Goal: Task Accomplishment & Management: Complete application form

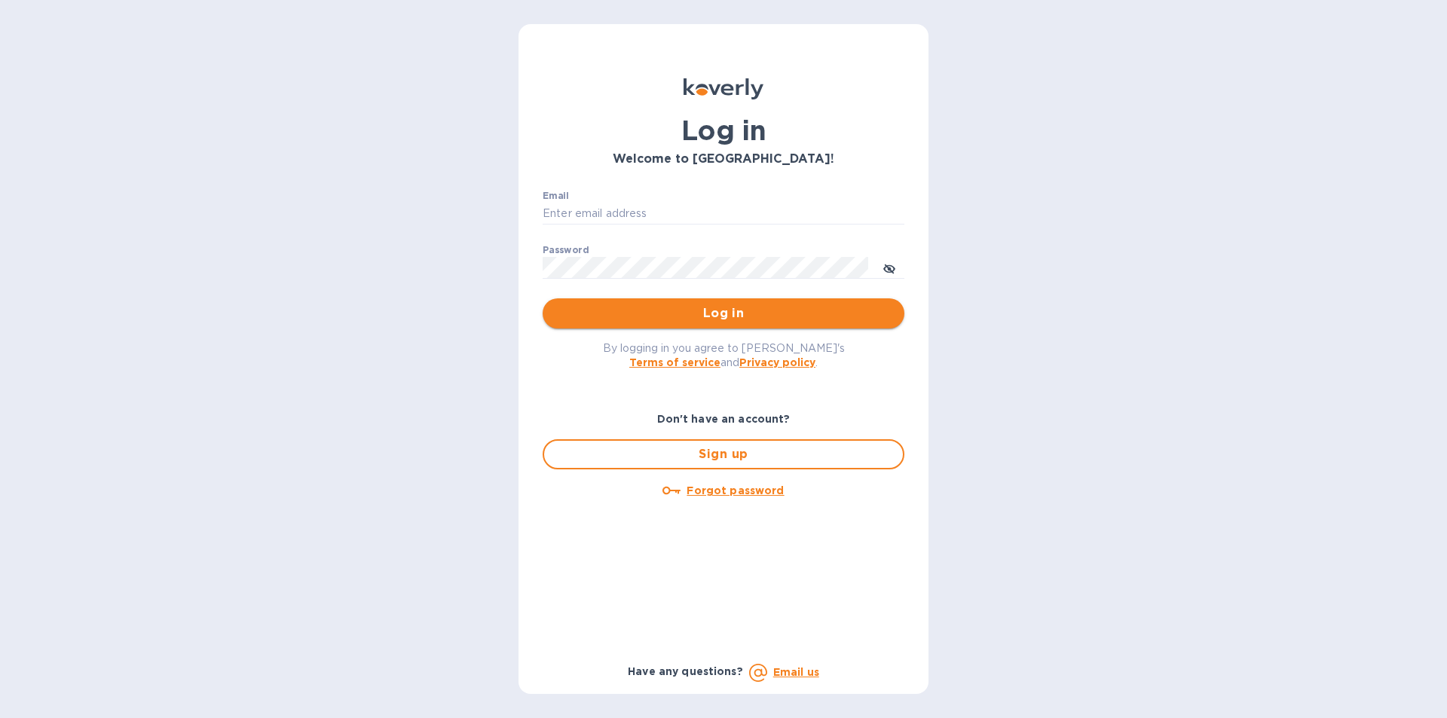
type input "[PERSON_NAME][EMAIL_ADDRESS][DOMAIN_NAME]"
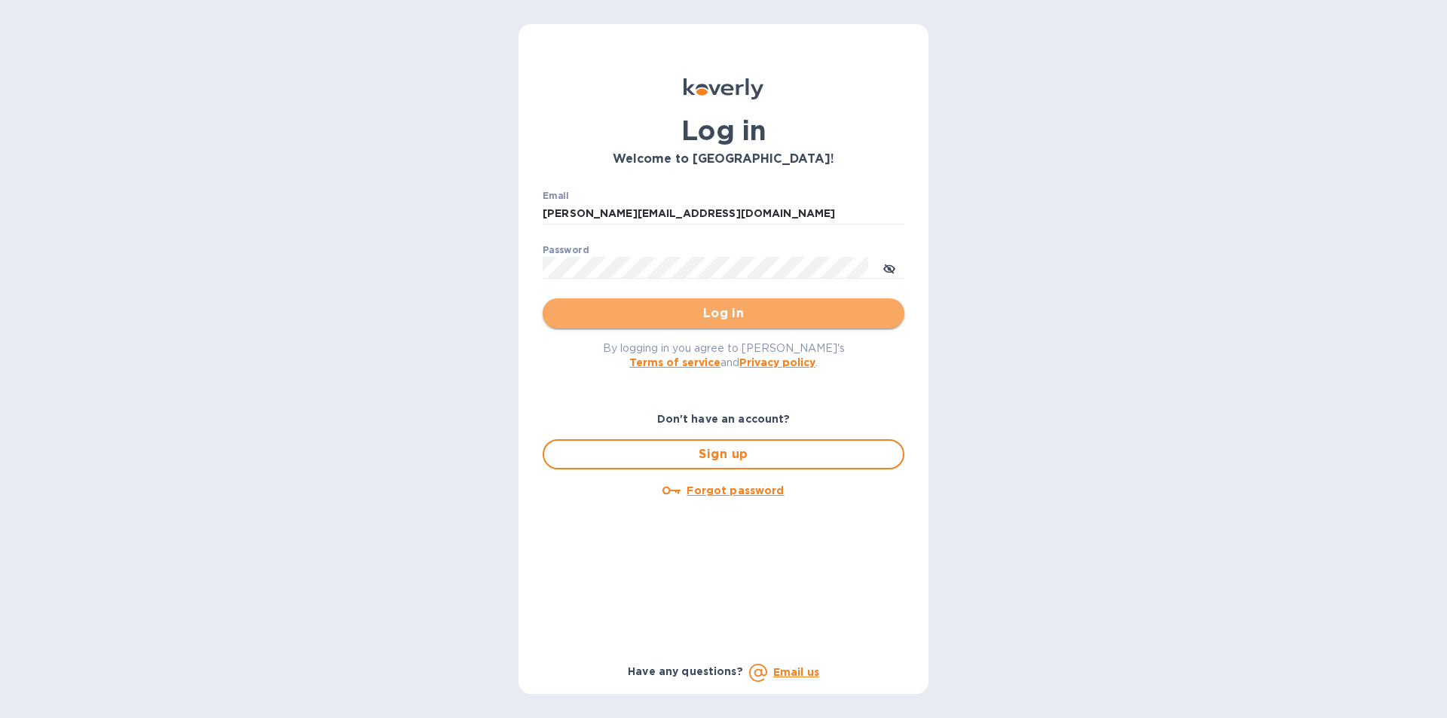
click at [754, 324] on button "Log in" at bounding box center [724, 313] width 362 height 30
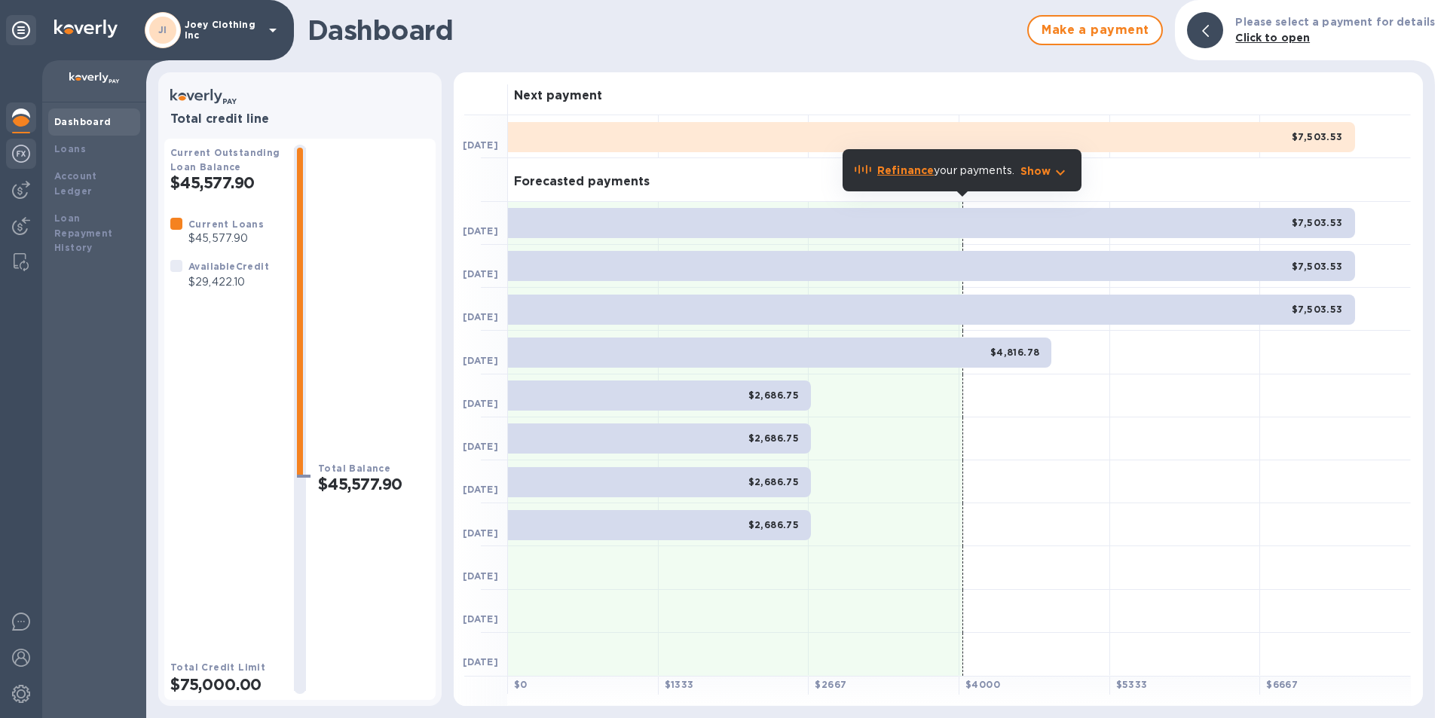
click at [16, 151] on img at bounding box center [21, 154] width 18 height 18
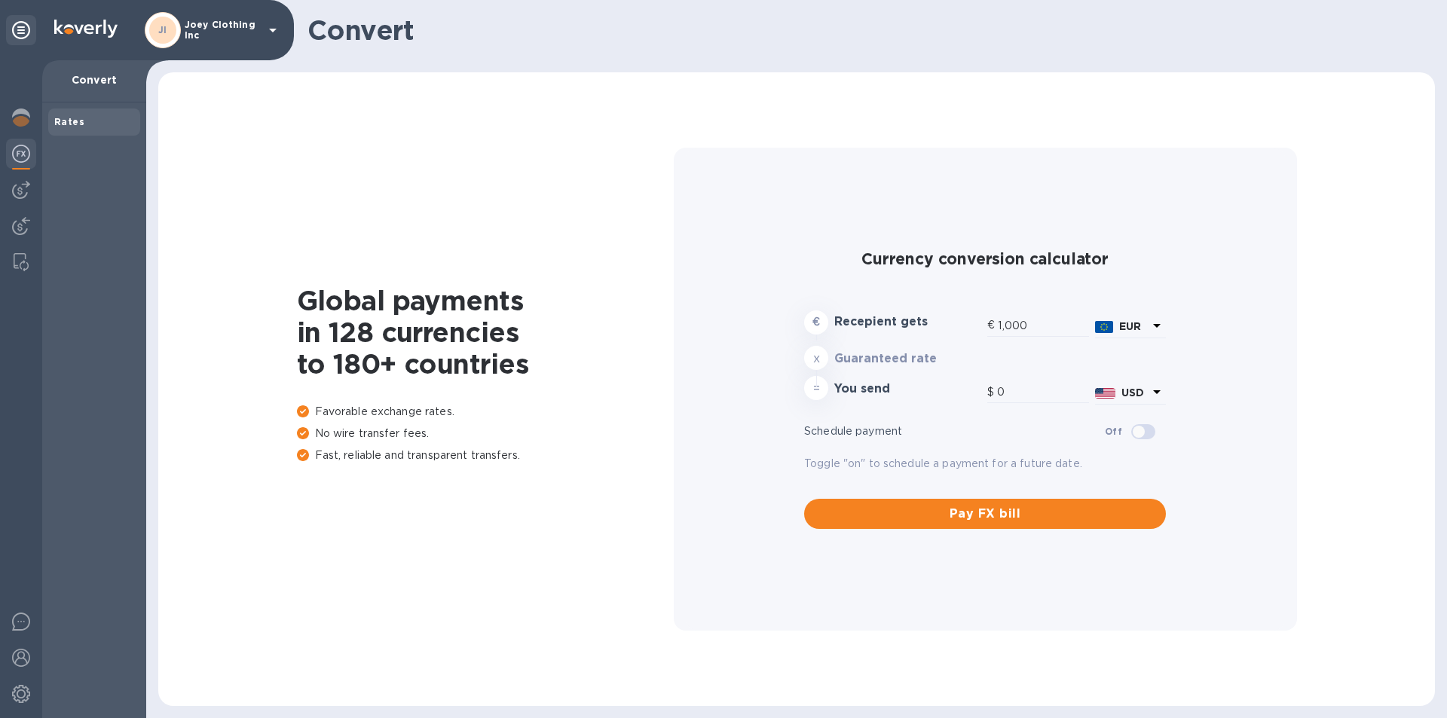
type input "1,179.08"
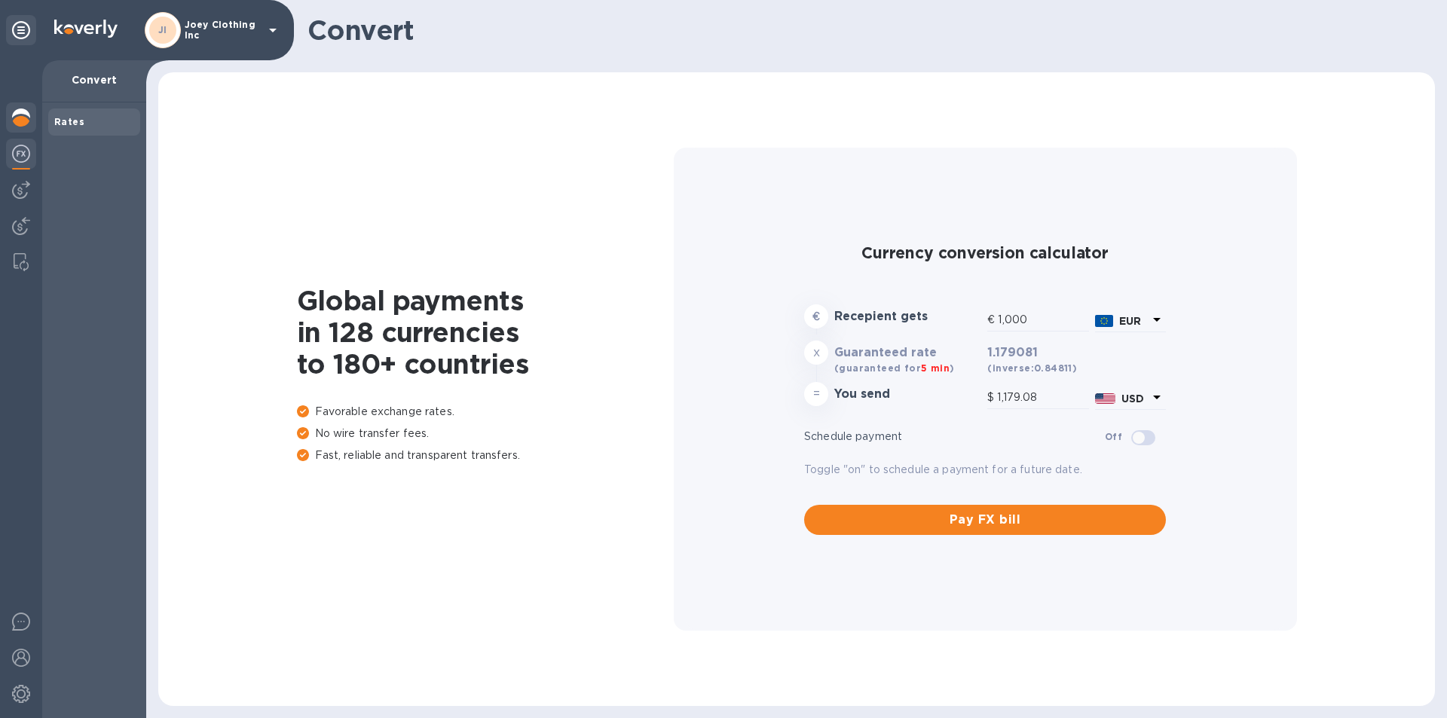
click at [25, 110] on img at bounding box center [21, 118] width 18 height 18
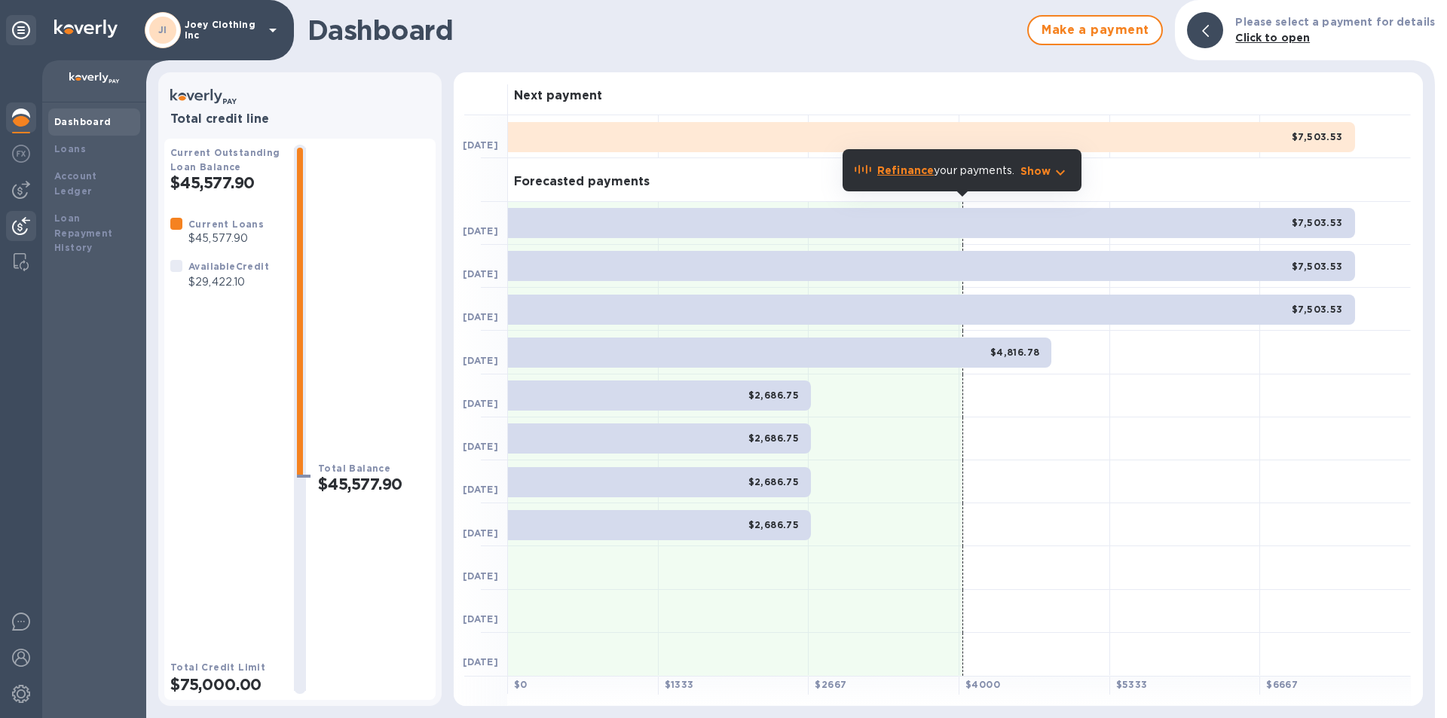
click at [23, 233] on img at bounding box center [21, 226] width 18 height 18
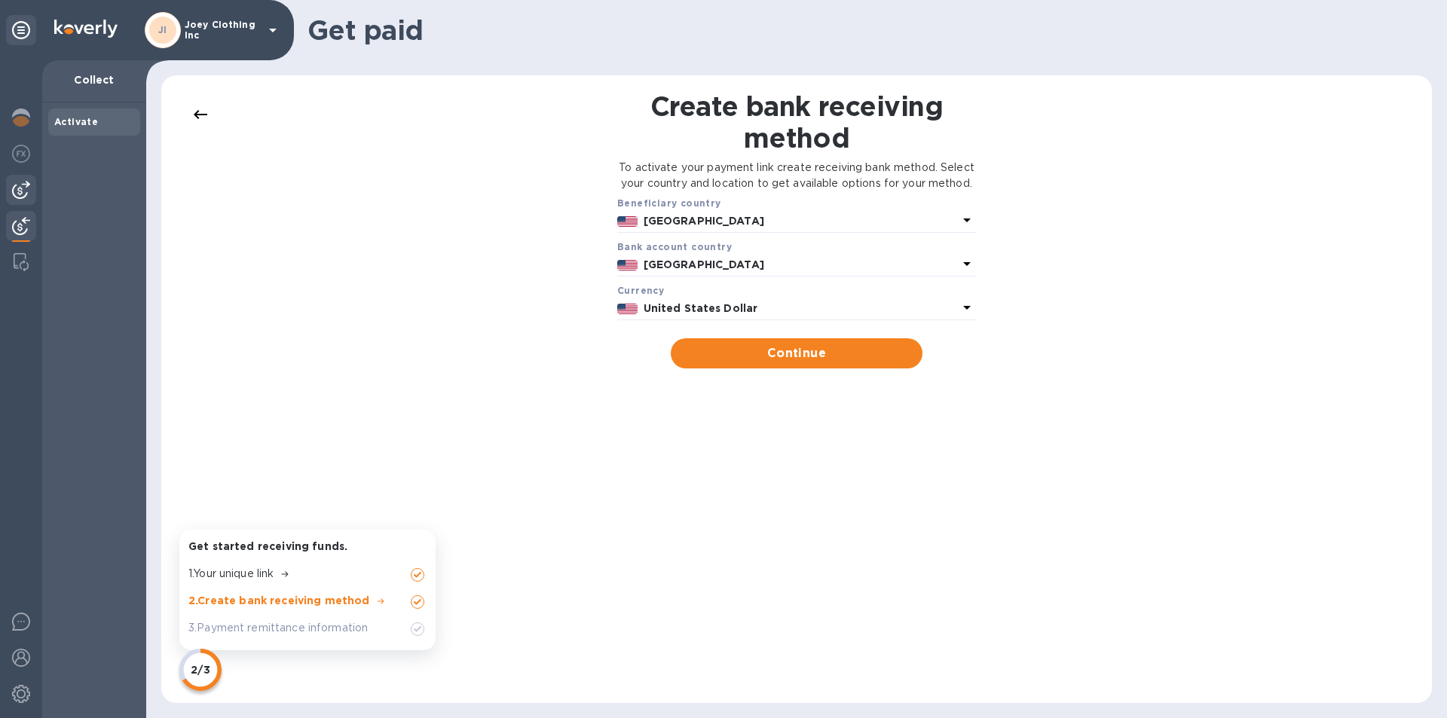
click at [19, 185] on img at bounding box center [21, 190] width 18 height 18
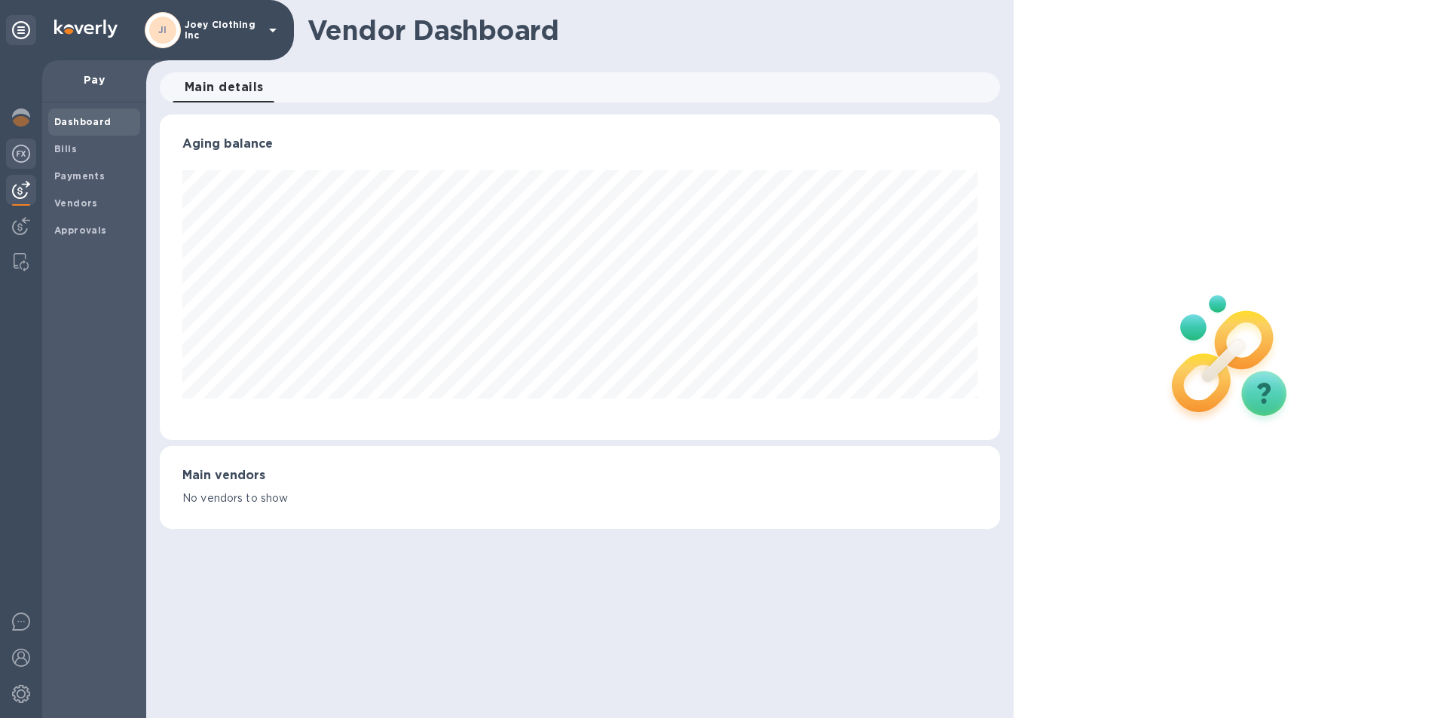
scroll to position [326, 840]
click at [20, 161] on img at bounding box center [21, 154] width 18 height 18
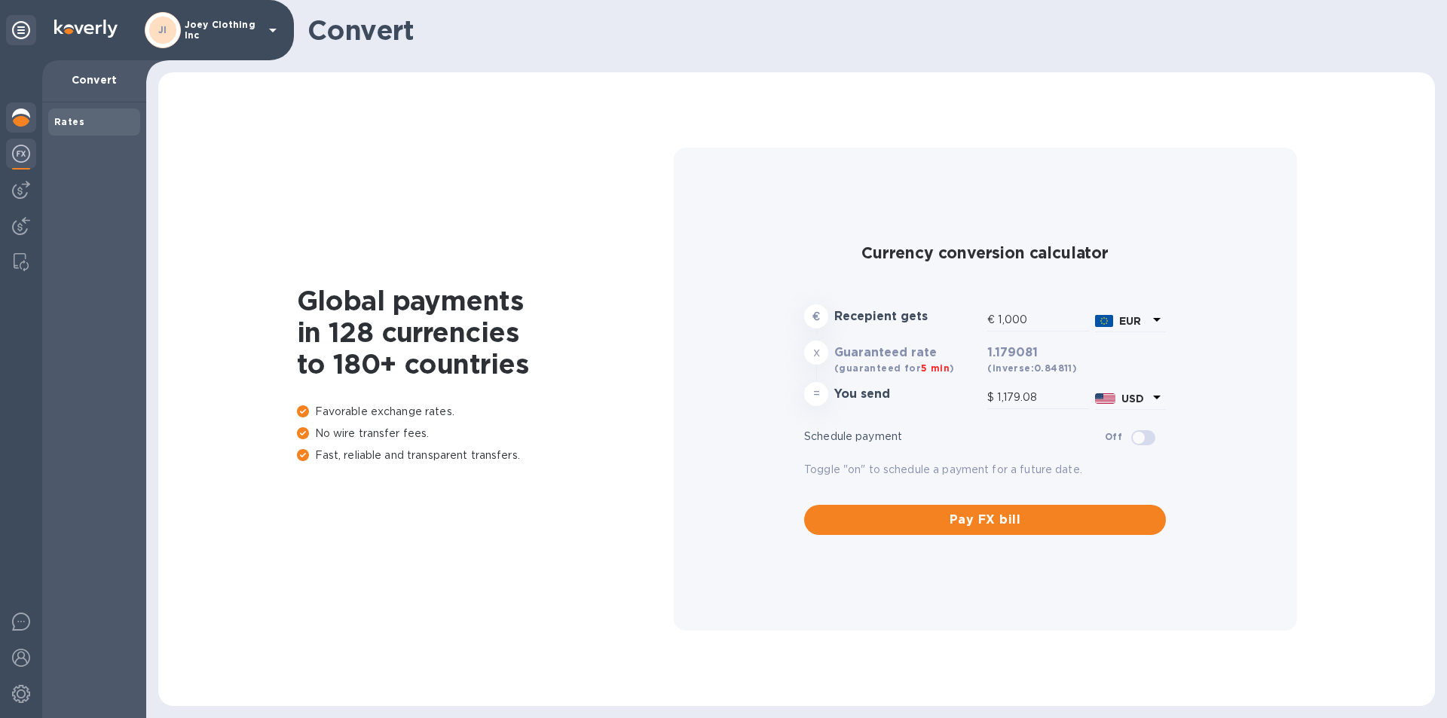
click at [24, 106] on div at bounding box center [21, 118] width 30 height 33
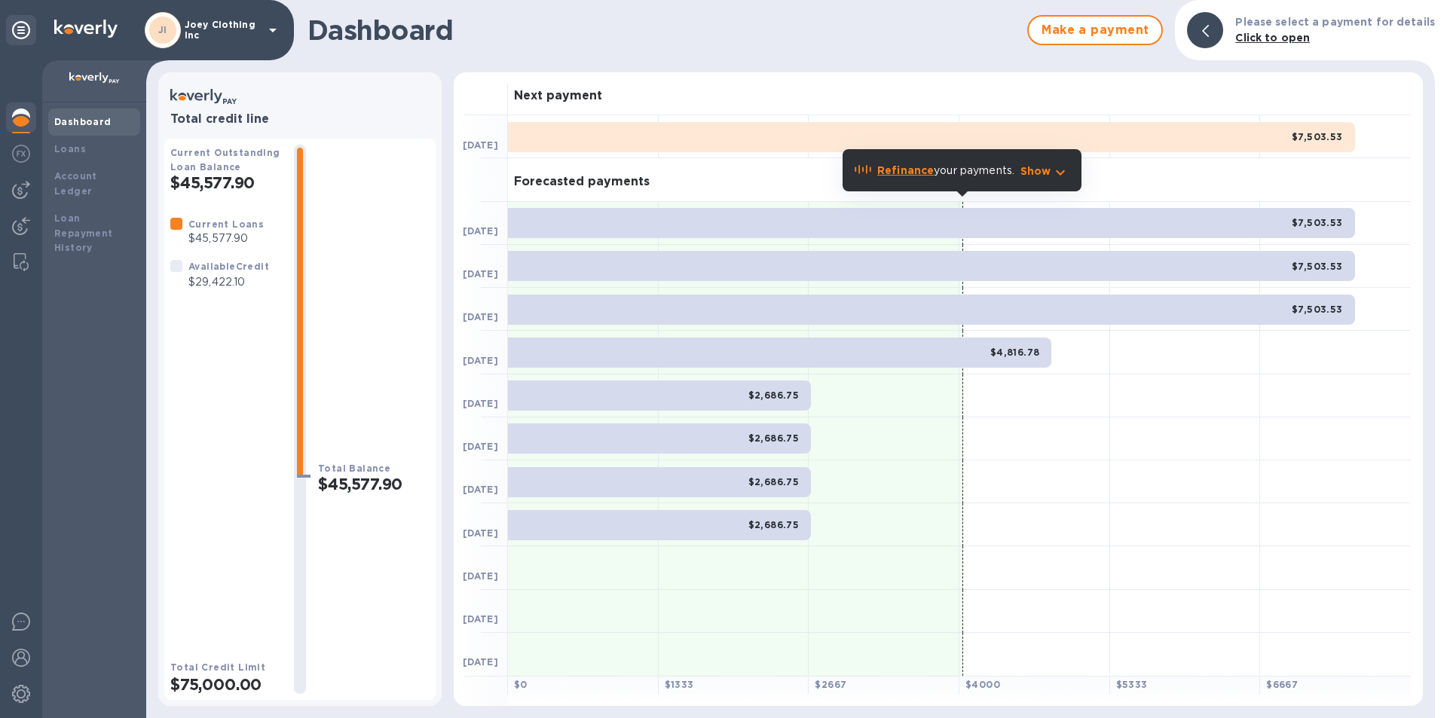
click at [260, 36] on div "JI [PERSON_NAME] Clothing Inc" at bounding box center [213, 30] width 137 height 36
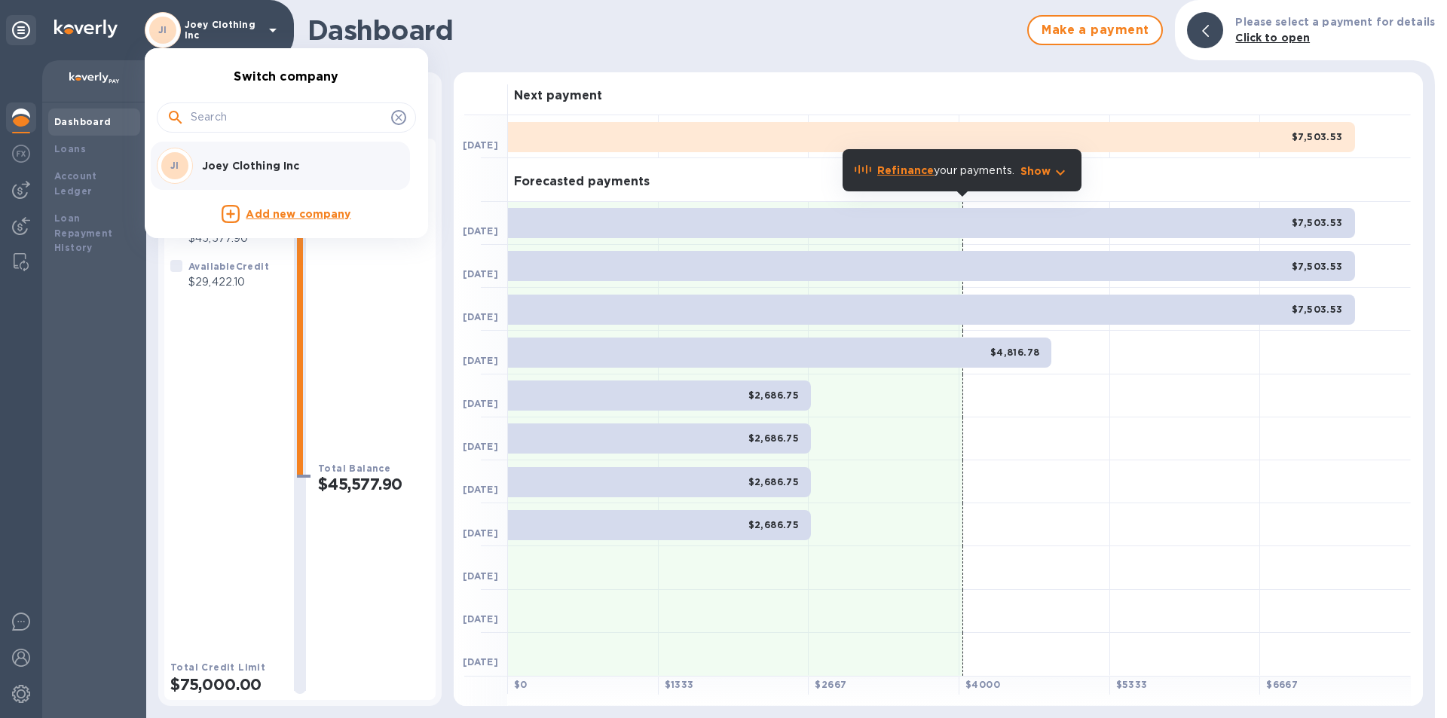
click at [135, 292] on div at bounding box center [723, 359] width 1447 height 718
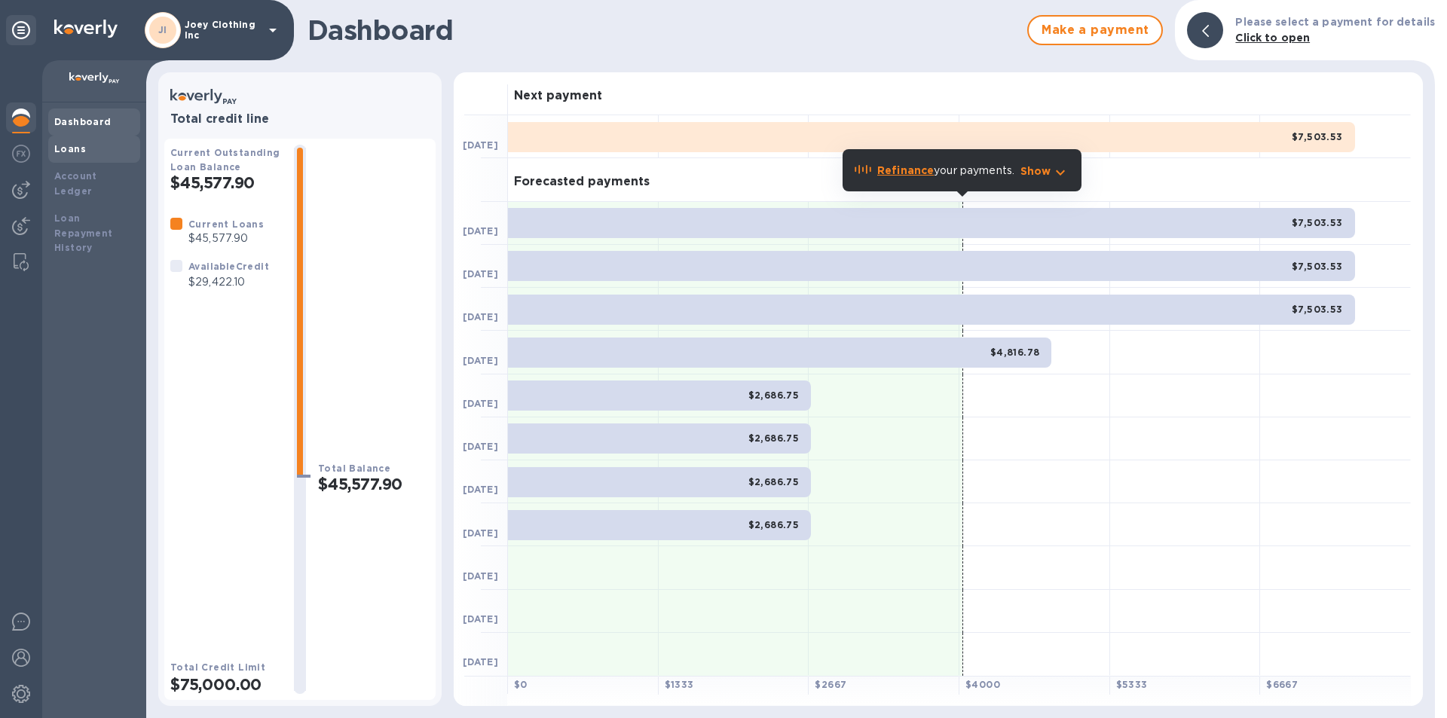
click at [72, 151] on b "Loans" at bounding box center [70, 148] width 32 height 11
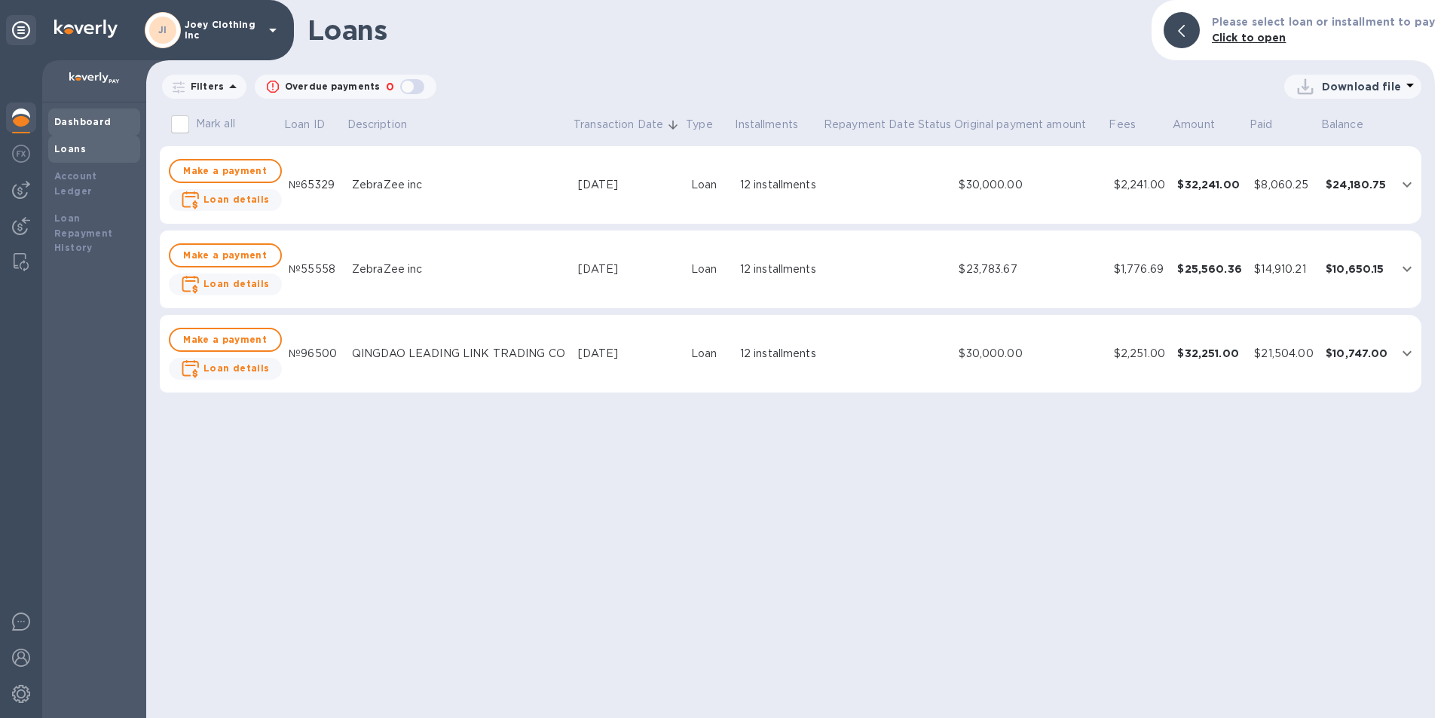
click at [83, 126] on b "Dashboard" at bounding box center [82, 121] width 57 height 11
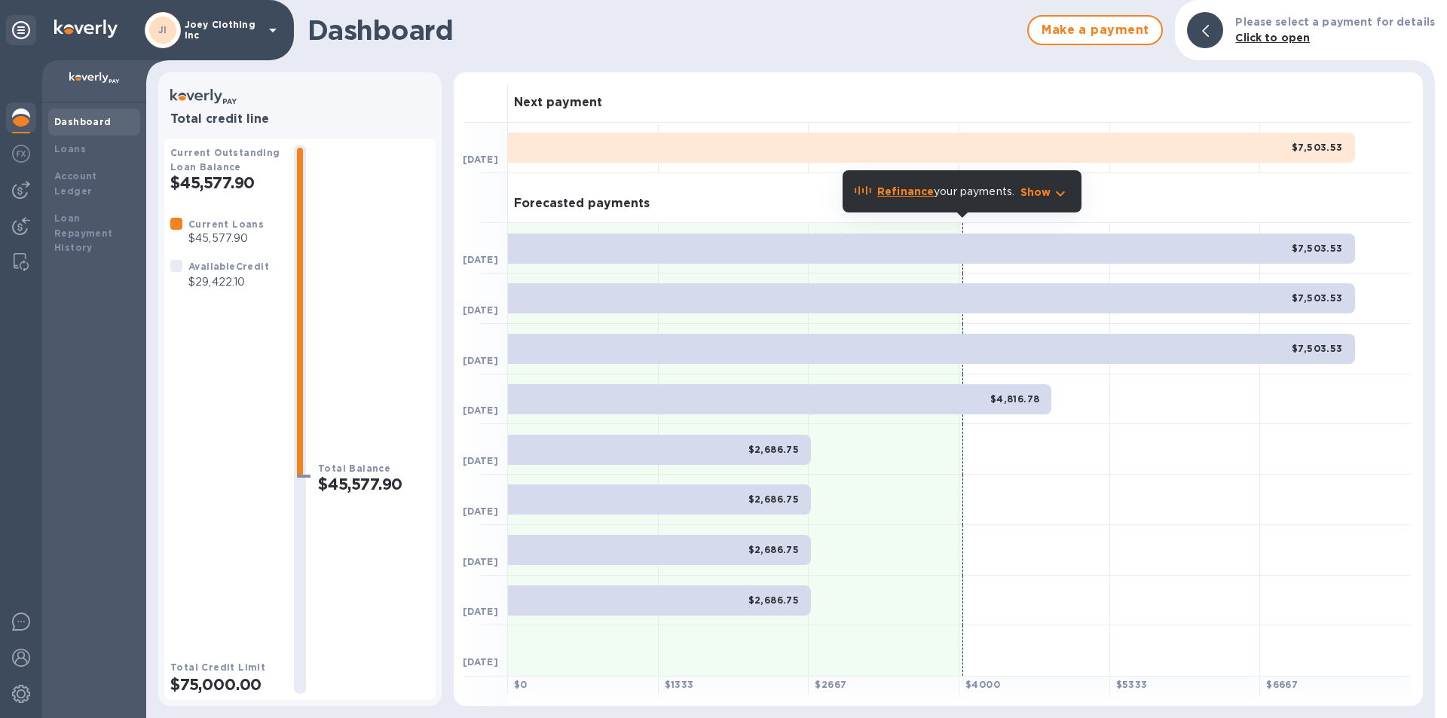
click at [1274, 34] on b "Click to open" at bounding box center [1272, 38] width 75 height 12
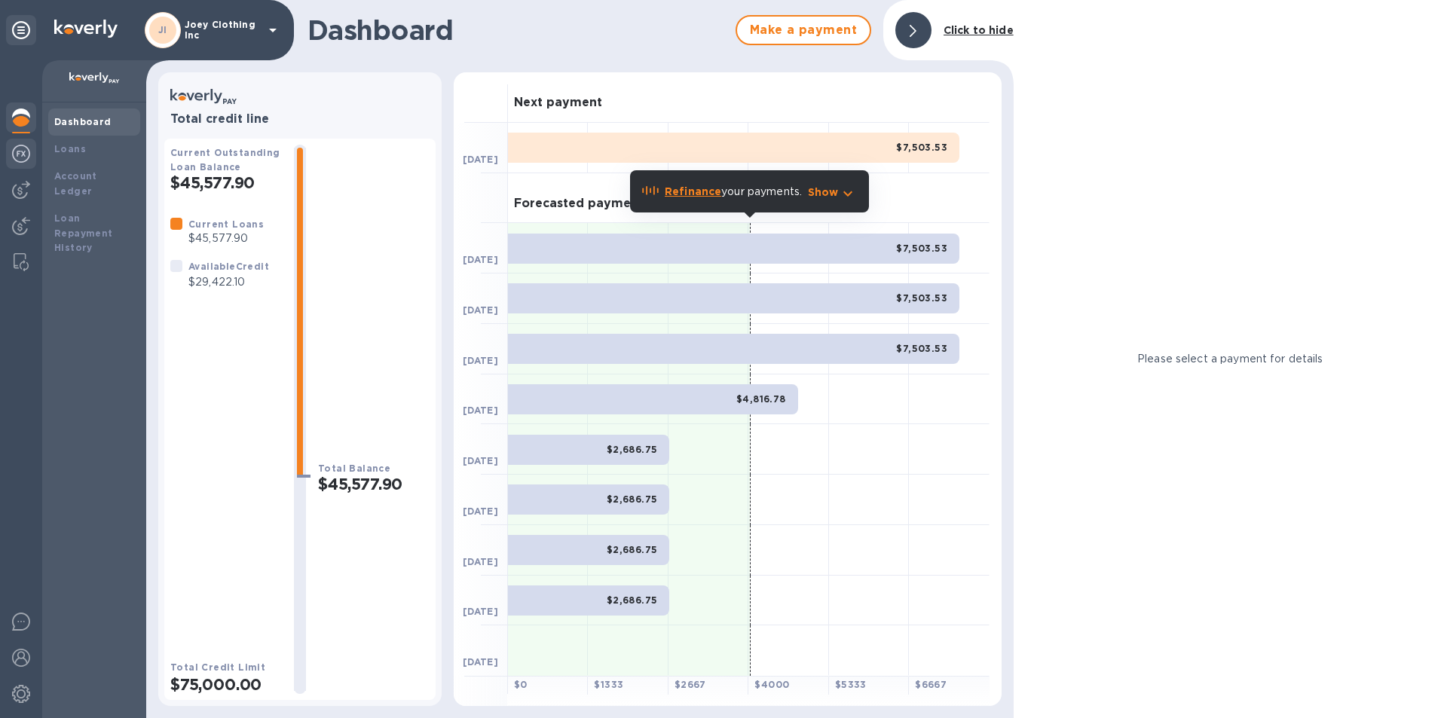
click at [28, 156] on img at bounding box center [21, 154] width 18 height 18
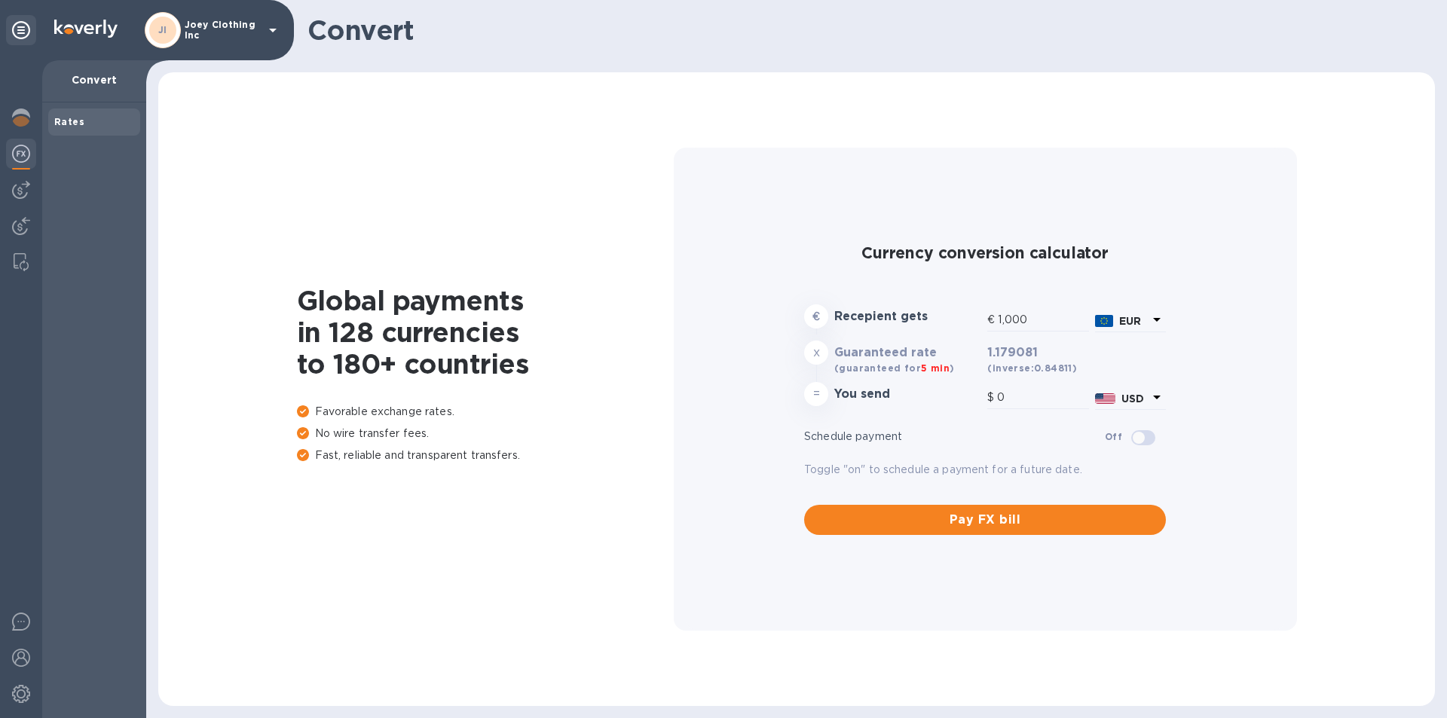
type input "1,179.08"
click at [13, 188] on img at bounding box center [21, 190] width 18 height 18
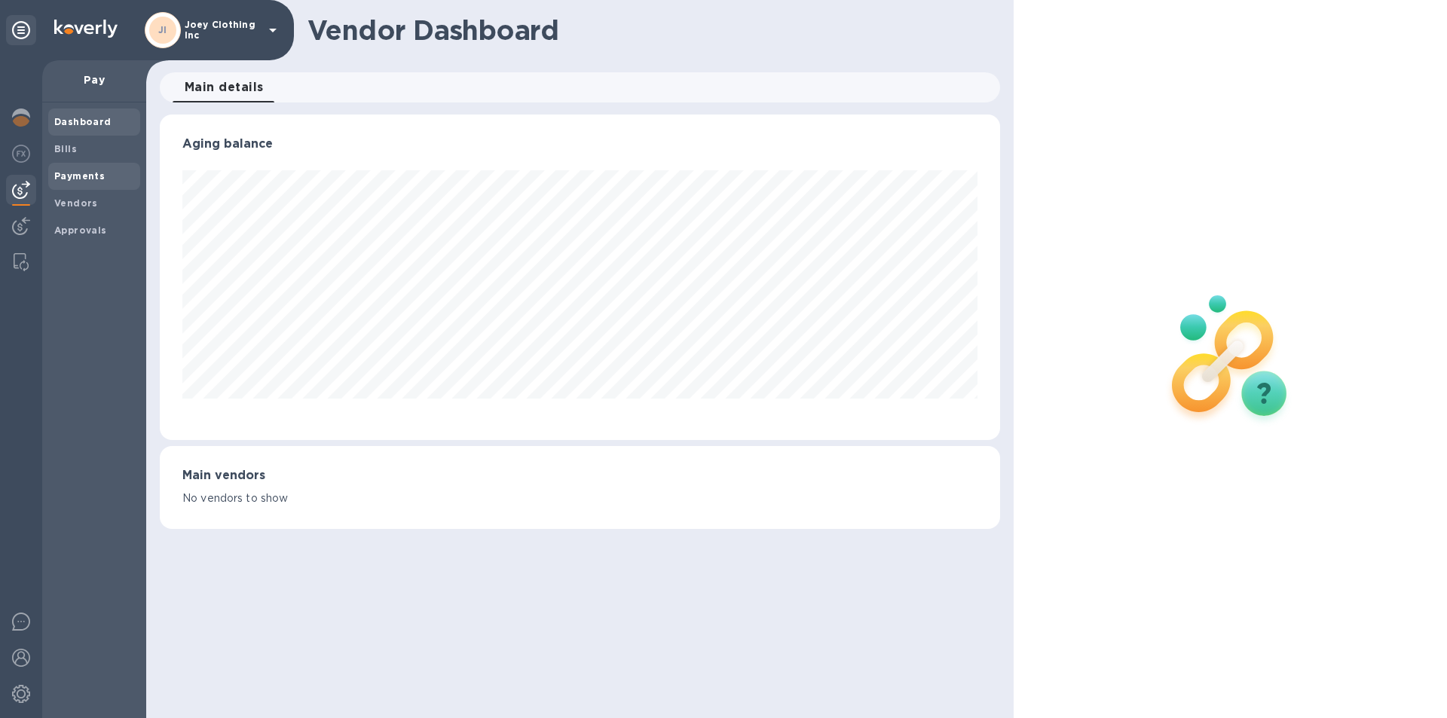
scroll to position [326, 840]
click at [75, 156] on span "Bills" at bounding box center [65, 149] width 23 height 15
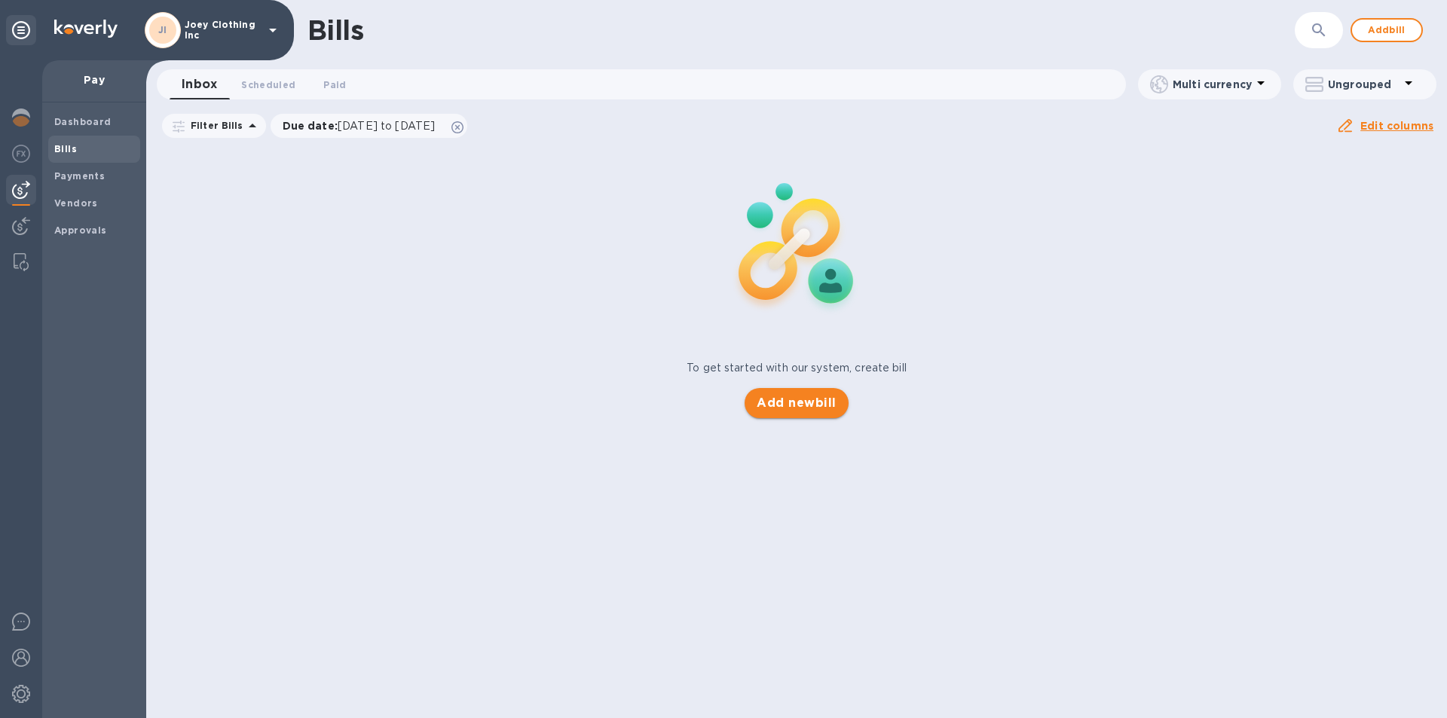
click at [800, 393] on button "Add new bill" at bounding box center [796, 403] width 103 height 30
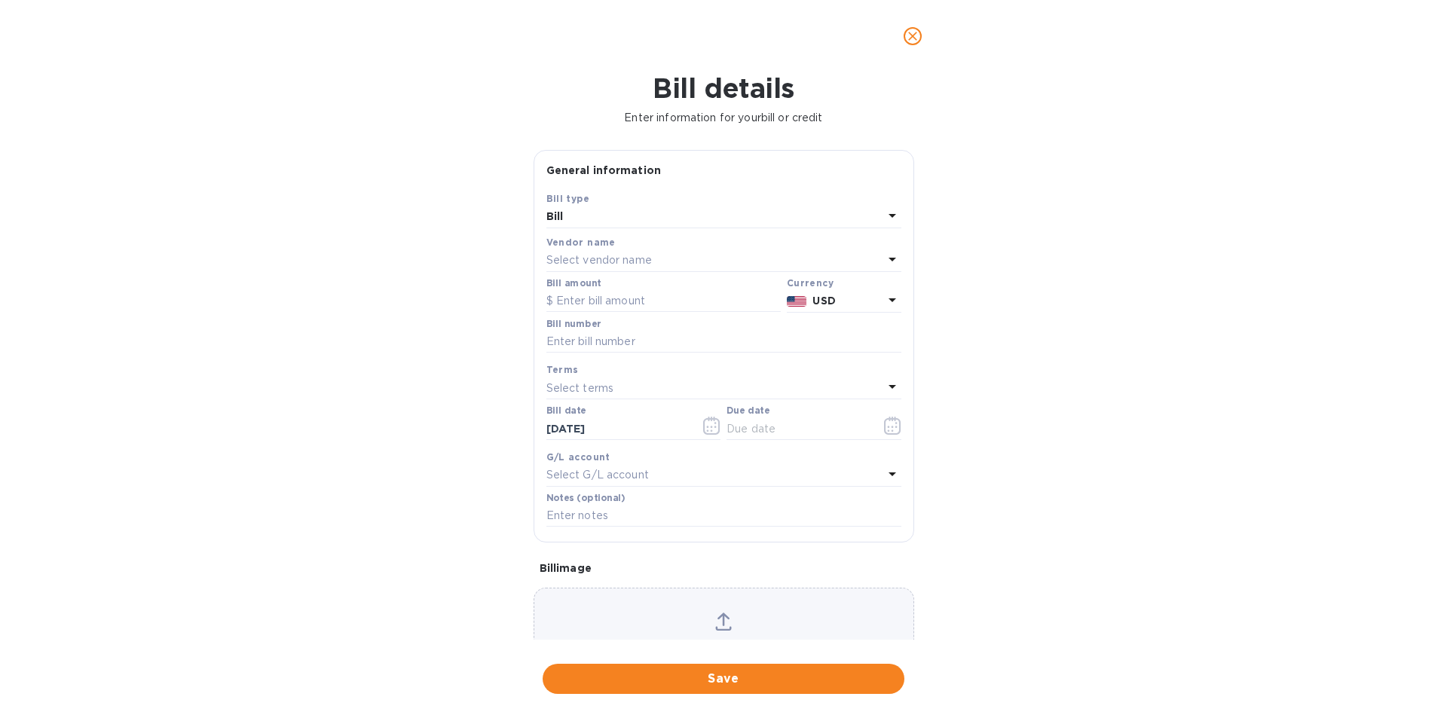
click at [614, 263] on p "Select vendor name" at bounding box center [599, 260] width 106 height 16
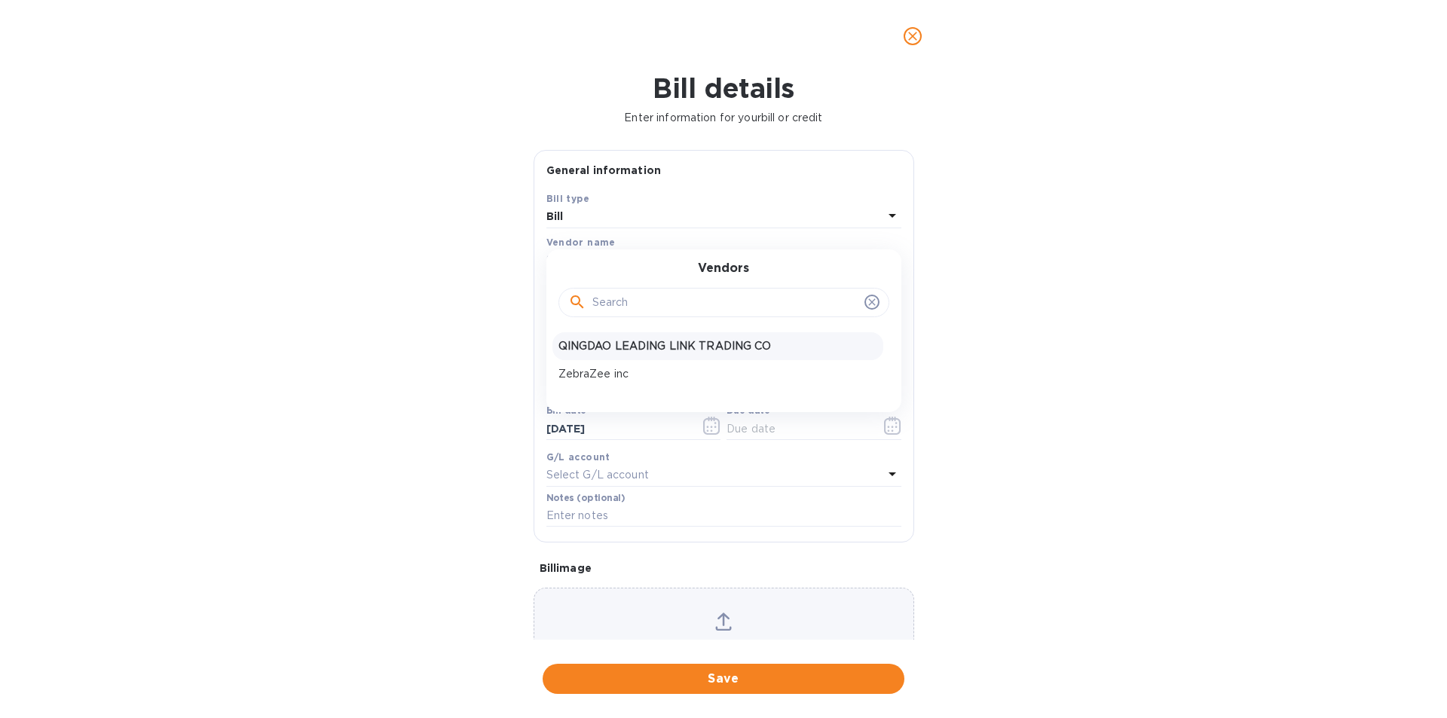
click at [623, 350] on p "QINGDAO LEADING LINK TRADING CO" at bounding box center [717, 346] width 319 height 16
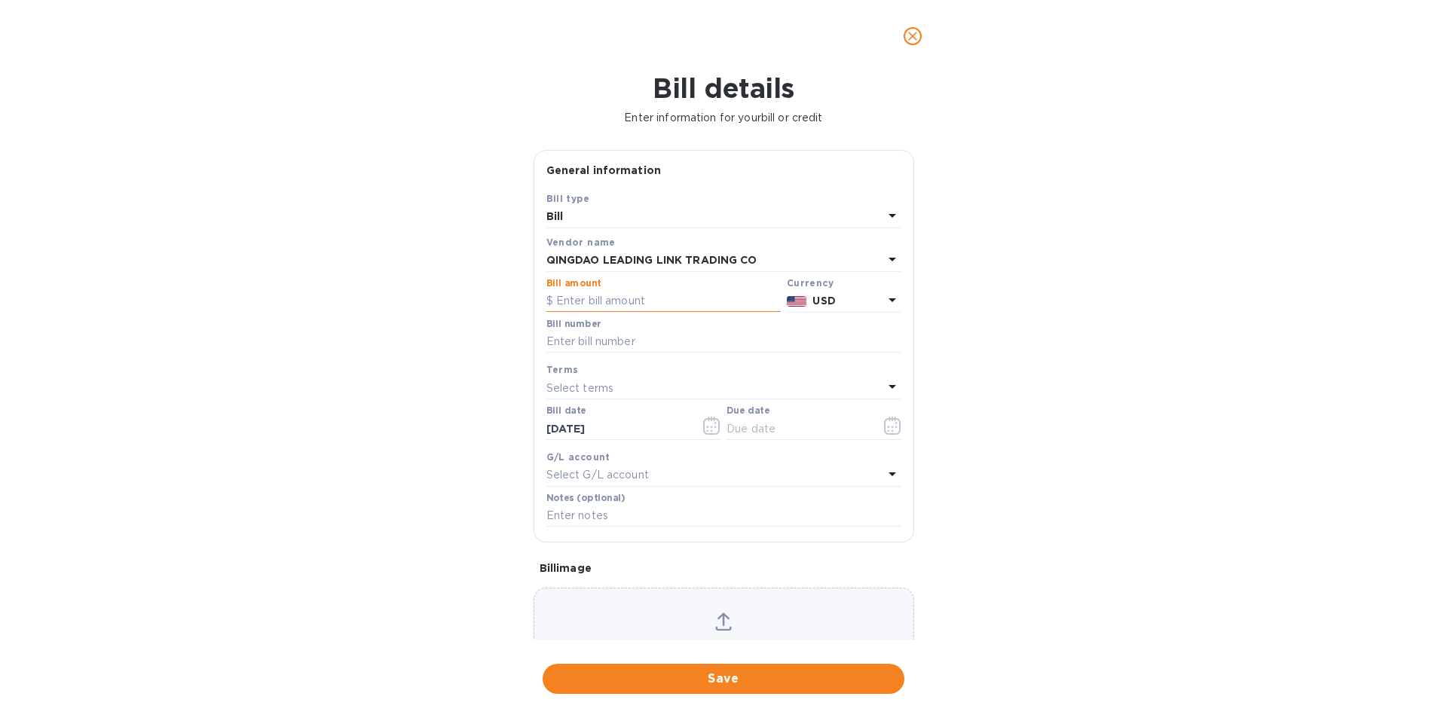
click at [598, 304] on input "text" at bounding box center [663, 301] width 234 height 23
type input "26,555"
click at [445, 395] on div "Bill details Enter information for your bill or credit General information Save…" at bounding box center [723, 395] width 1447 height 646
paste input "2025LL2025A"
type input "2025LL2025A"
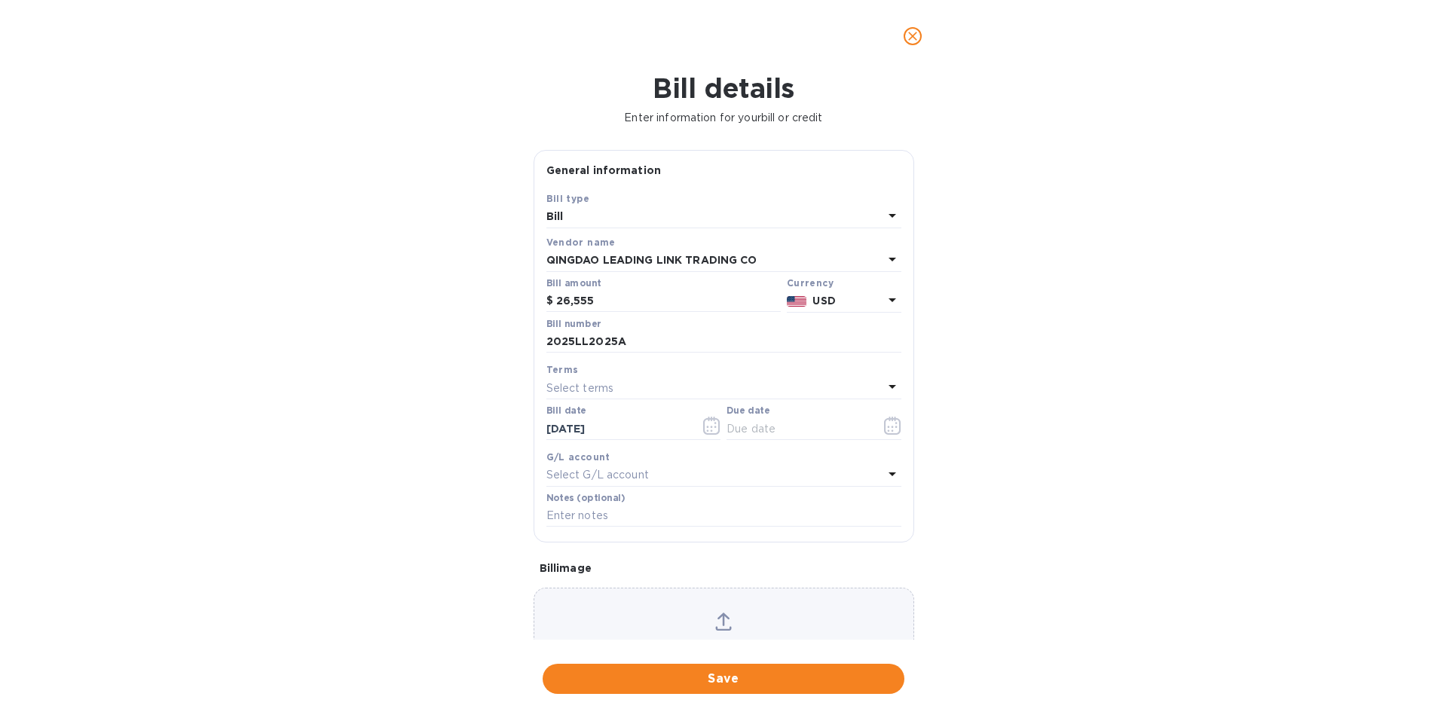
click at [588, 388] on p "Select terms" at bounding box center [580, 389] width 68 height 16
click at [600, 587] on p "ASAP" at bounding box center [717, 586] width 319 height 16
type input "[DATE]"
click at [618, 465] on div "Select G/L account" at bounding box center [714, 475] width 337 height 21
click at [618, 465] on div "Accounts No options" at bounding box center [723, 537] width 355 height 147
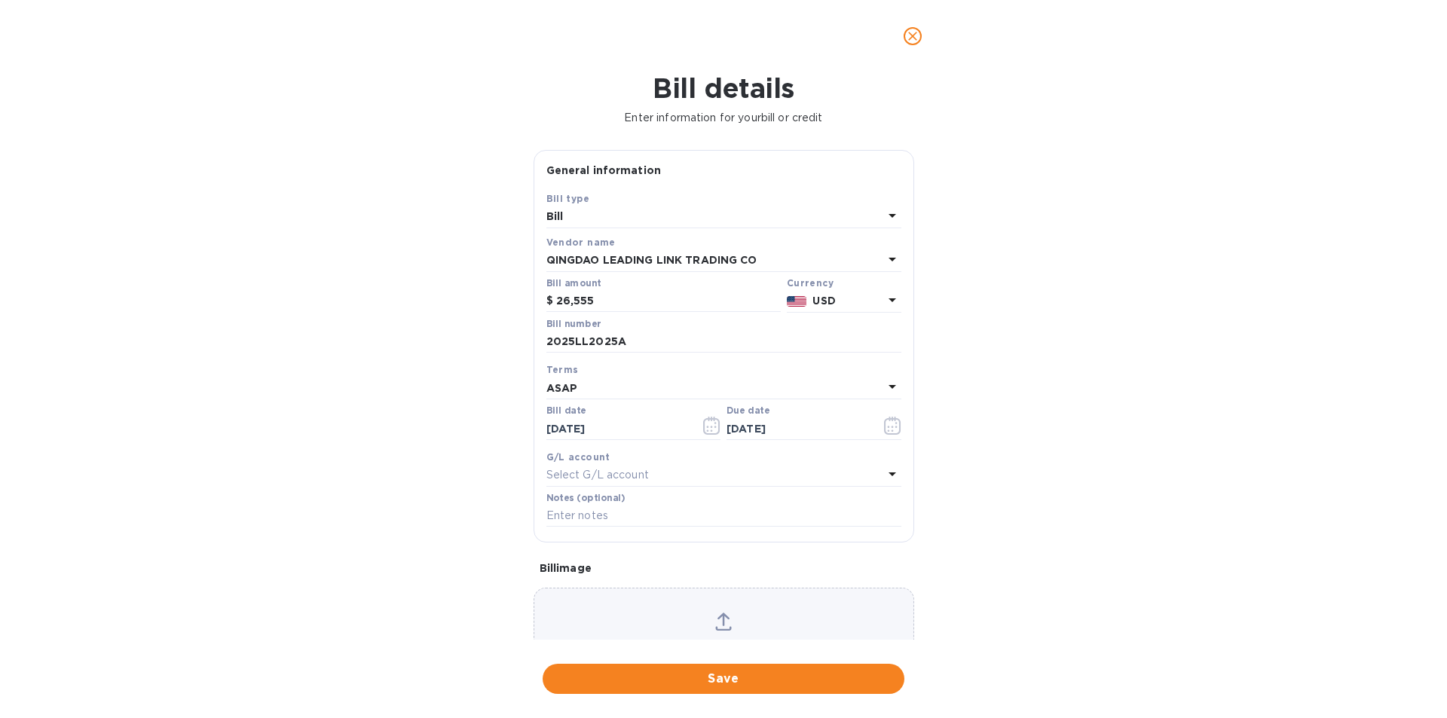
click at [356, 454] on div "Bill details Enter information for your bill or credit General information Save…" at bounding box center [723, 395] width 1447 height 646
click at [717, 634] on div "Choose a bill and drag it here" at bounding box center [723, 642] width 379 height 59
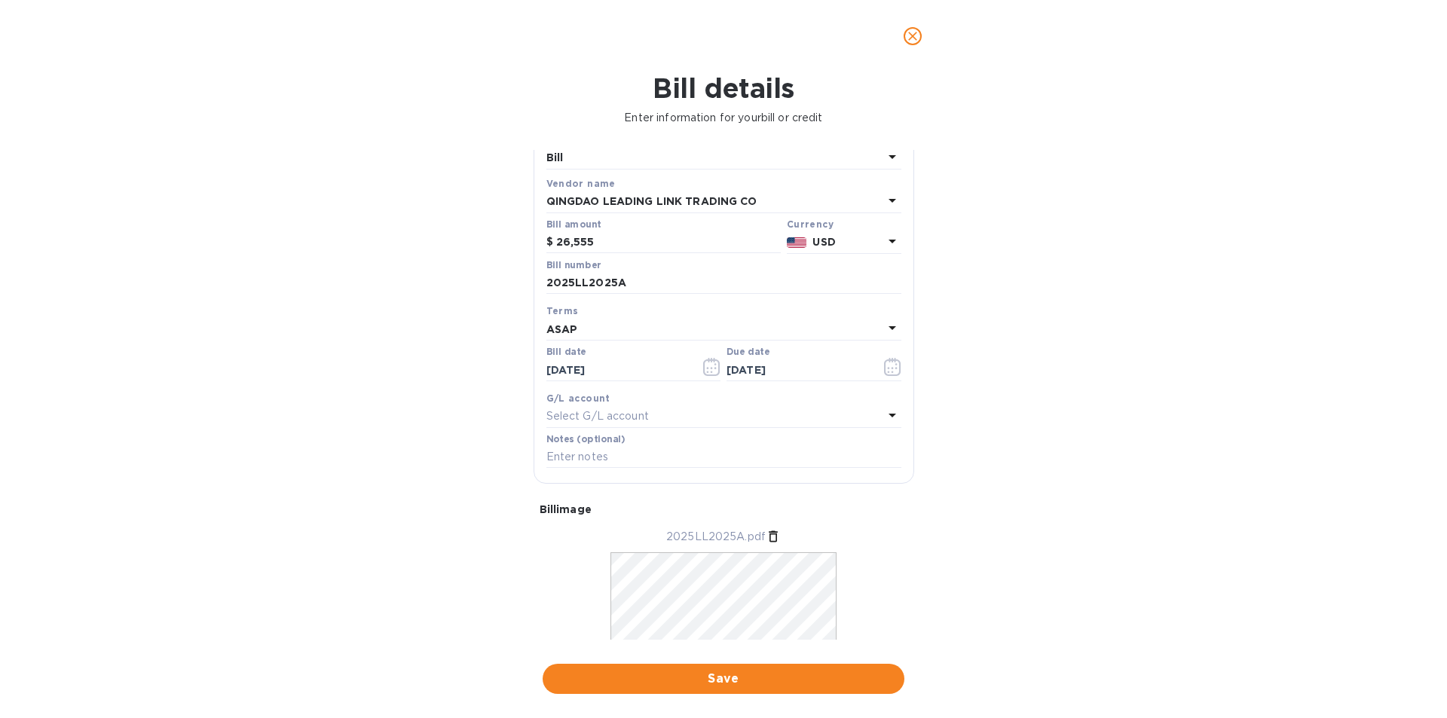
scroll to position [121, 0]
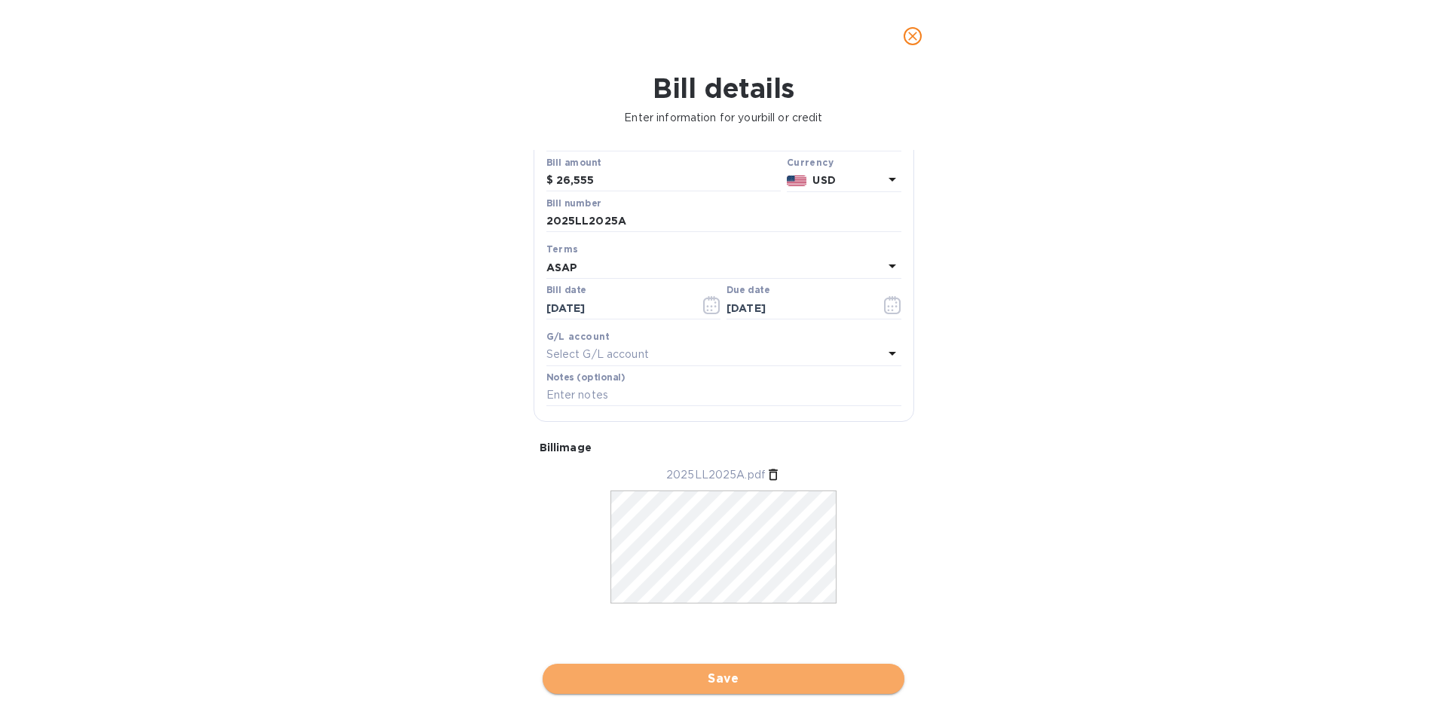
click at [745, 681] on span "Save" at bounding box center [724, 679] width 338 height 18
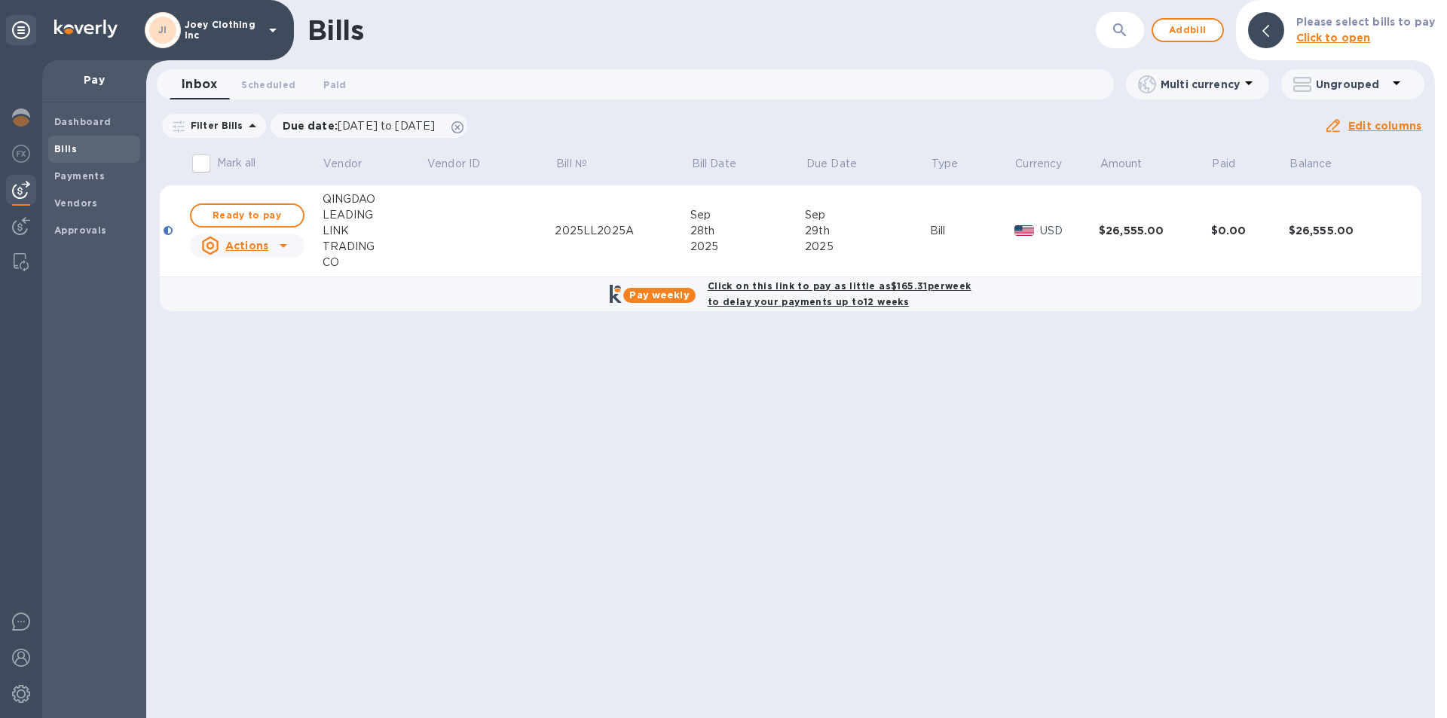
click at [810, 300] on b "Click on this link to pay as little as $165.31 per week to delay your payments …" at bounding box center [840, 293] width 264 height 27
checkbox input "true"
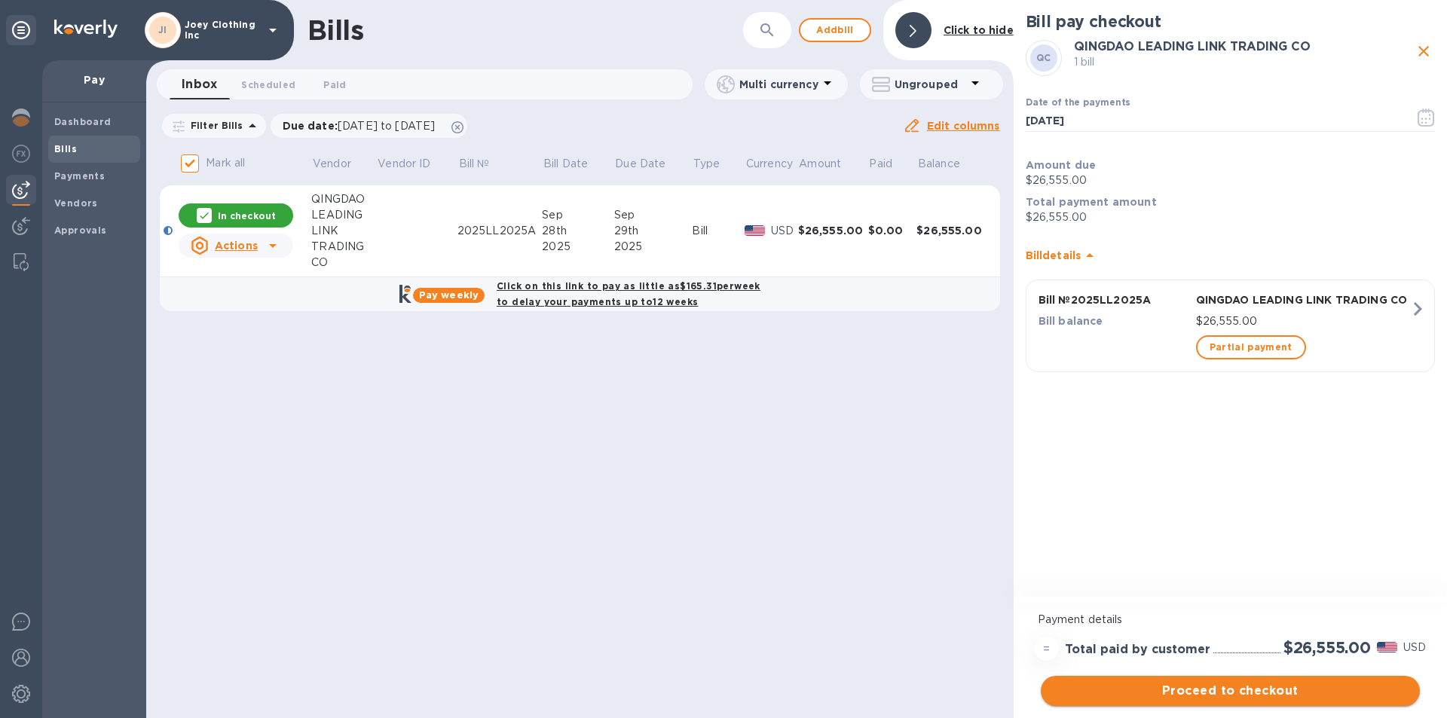
click at [1261, 690] on span "Proceed to checkout" at bounding box center [1230, 691] width 355 height 18
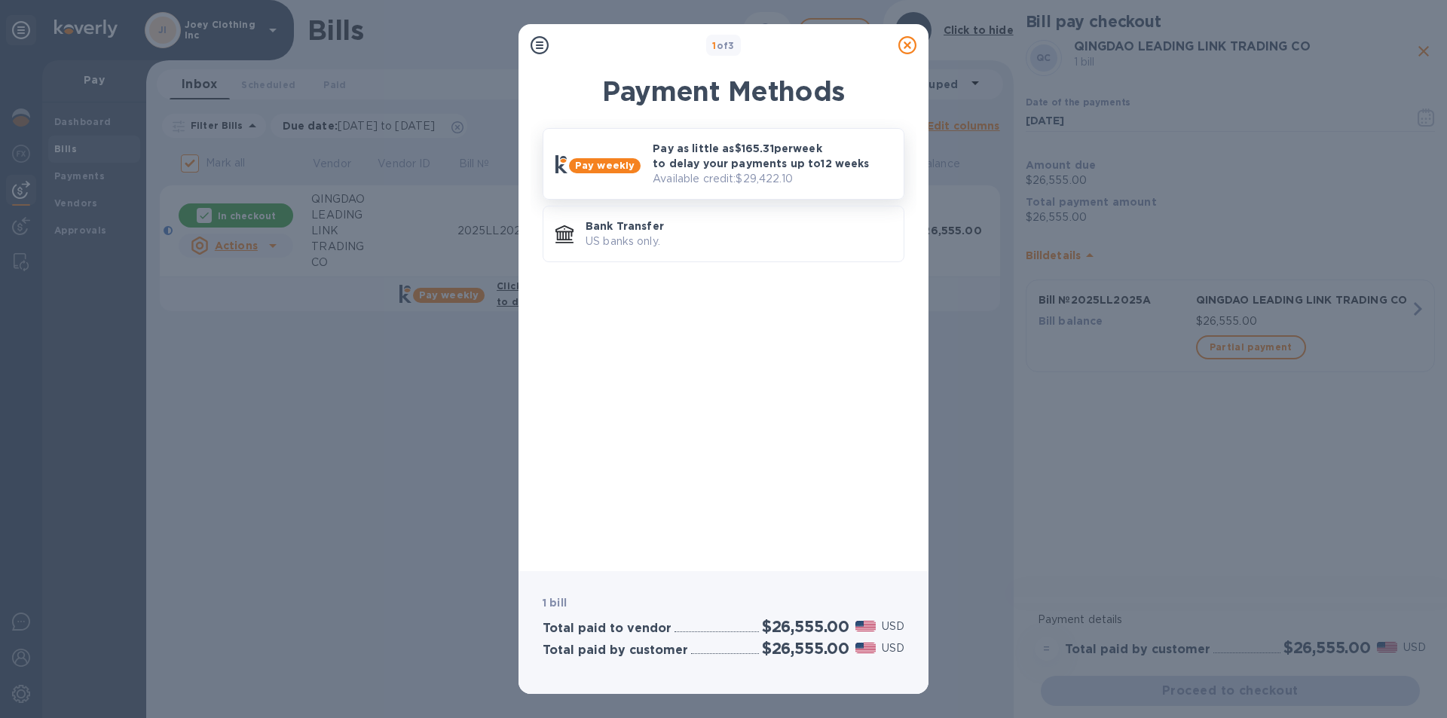
click at [704, 169] on p "Pay as little as $165.31 per week to delay your payments up to 12 weeks" at bounding box center [772, 156] width 239 height 30
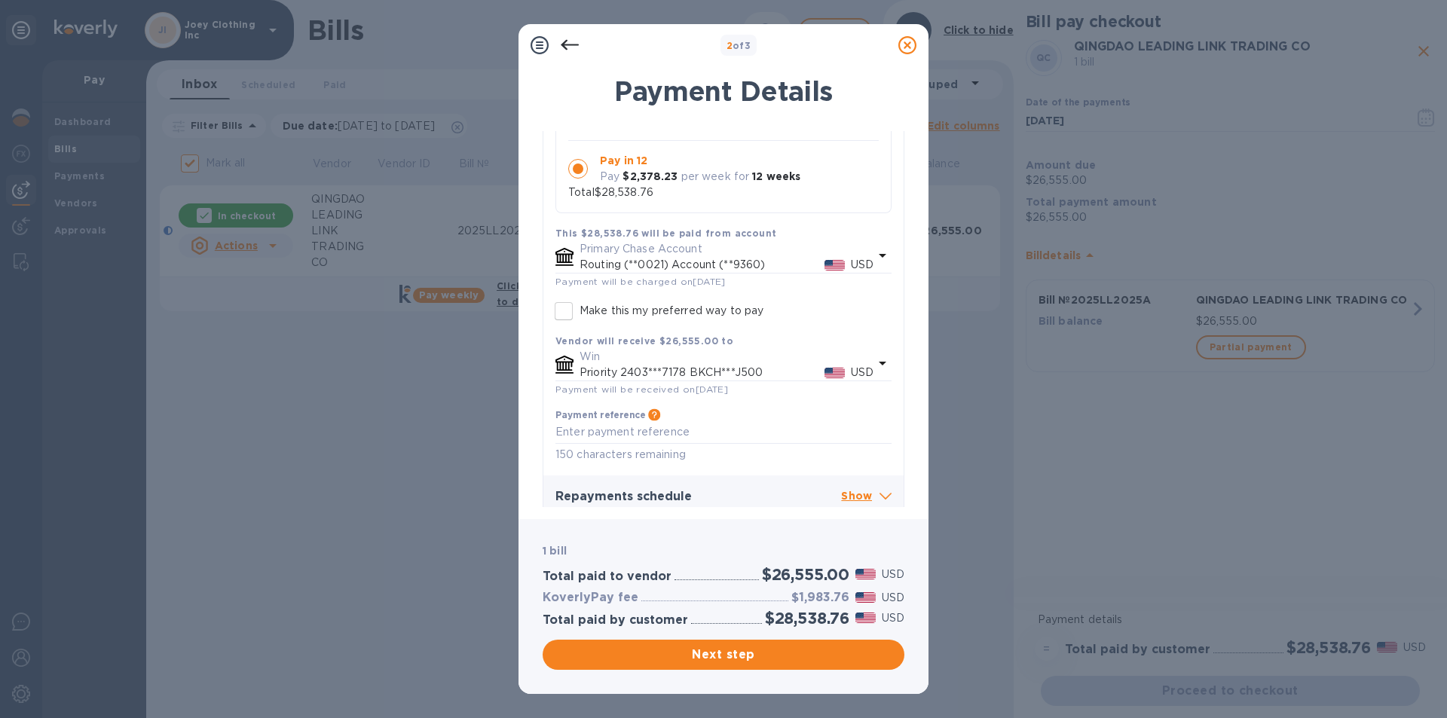
scroll to position [266, 0]
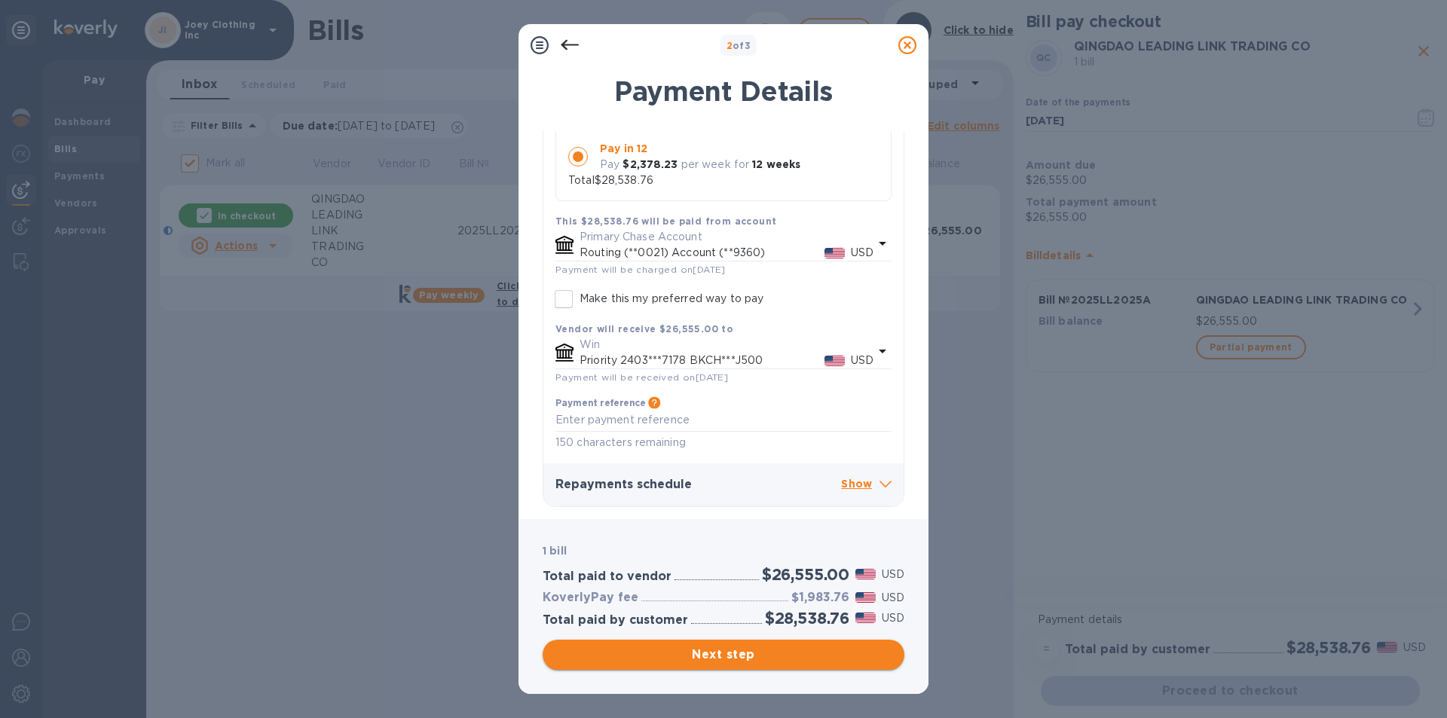
click at [708, 656] on span "Next step" at bounding box center [724, 655] width 338 height 18
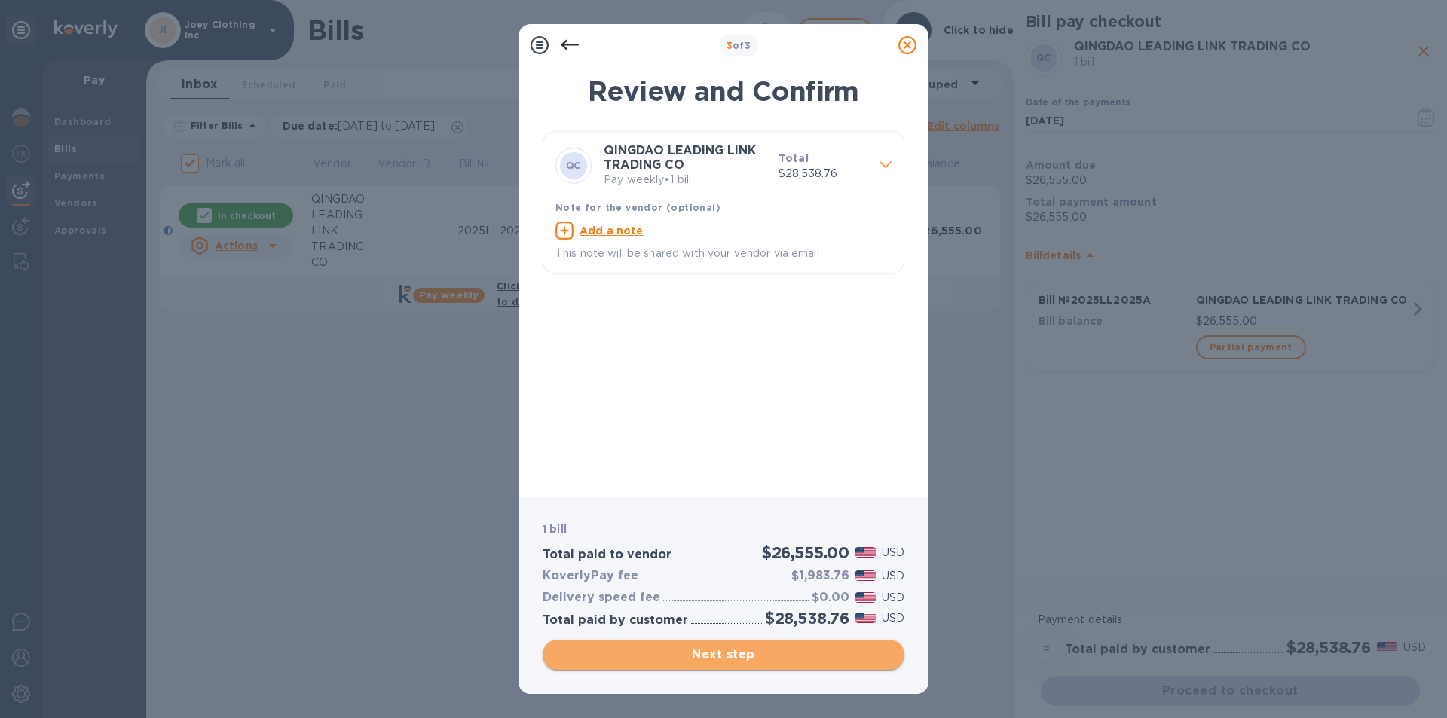
click at [727, 653] on span "Next step" at bounding box center [724, 655] width 338 height 18
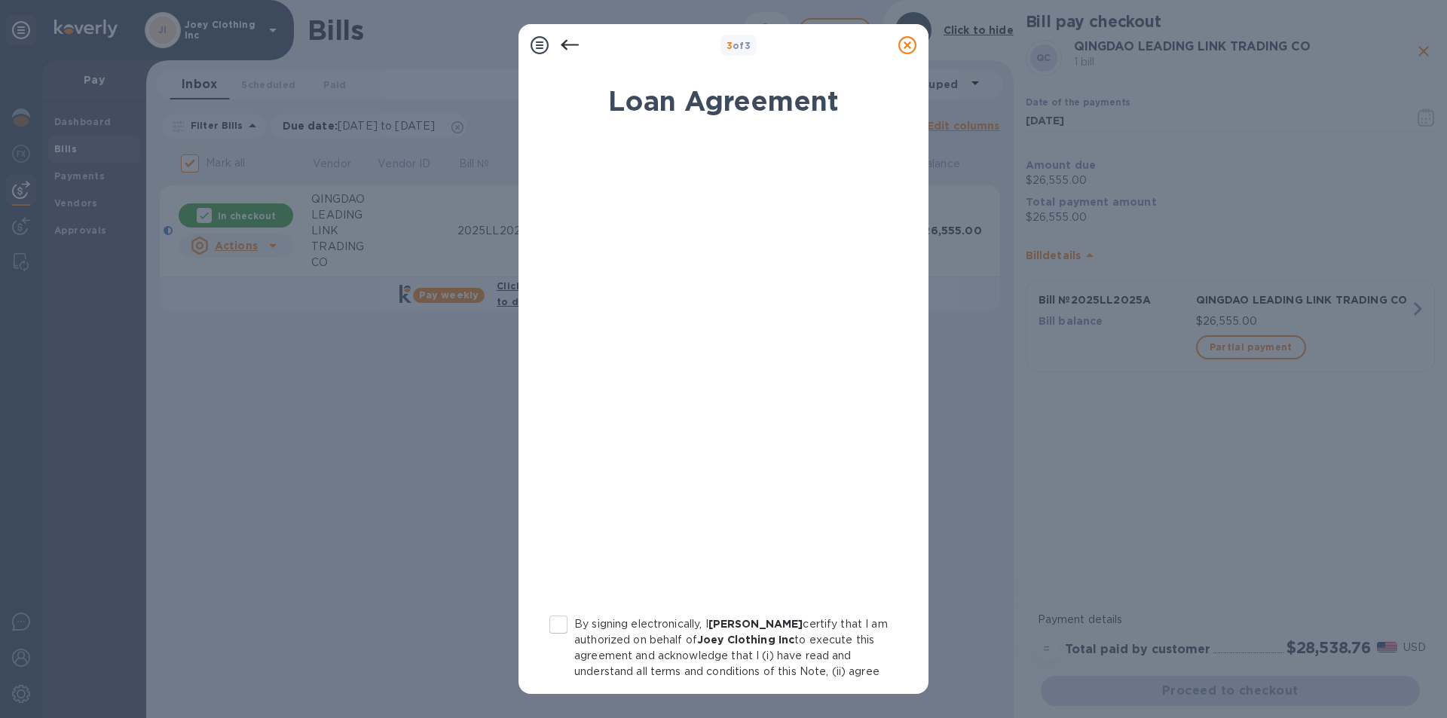
scroll to position [124, 0]
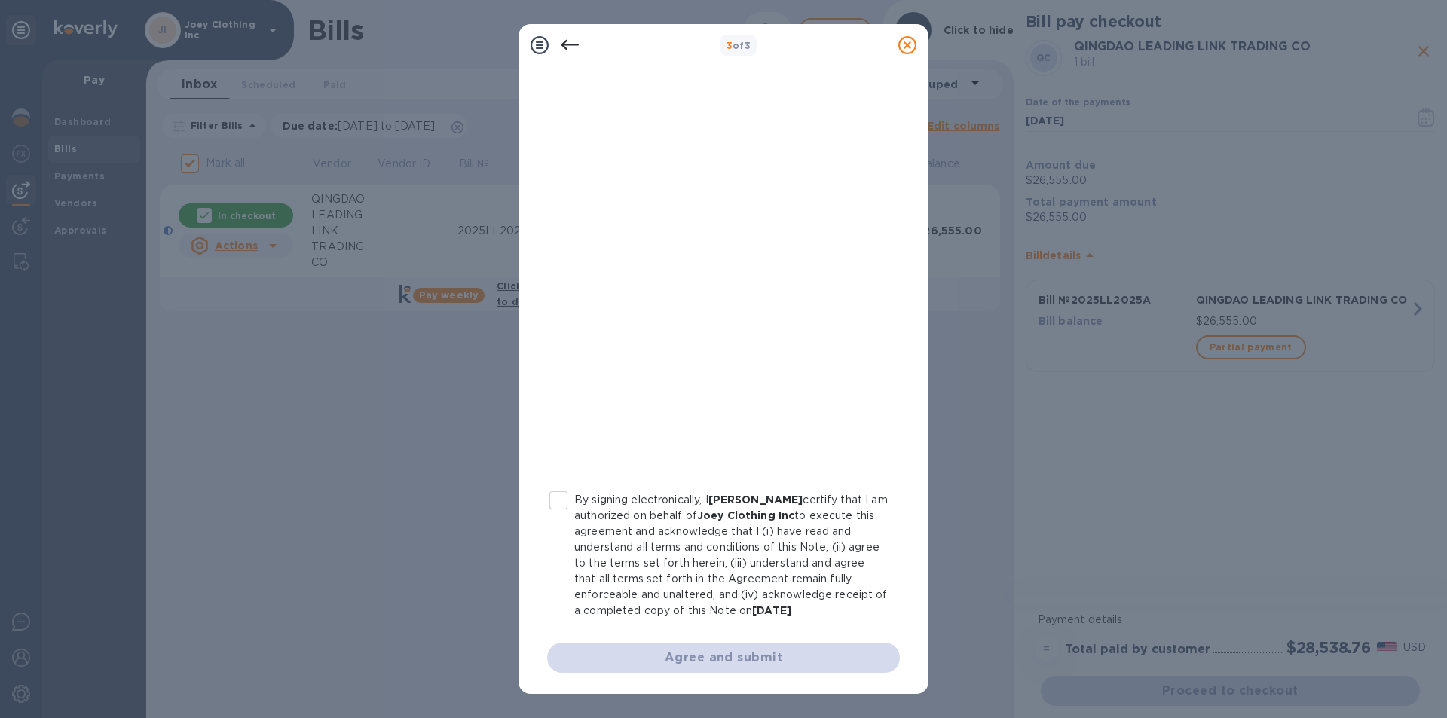
click at [557, 501] on input "By signing electronically, I [PERSON_NAME] certify that I am authorized on beha…" at bounding box center [559, 501] width 32 height 32
checkbox input "true"
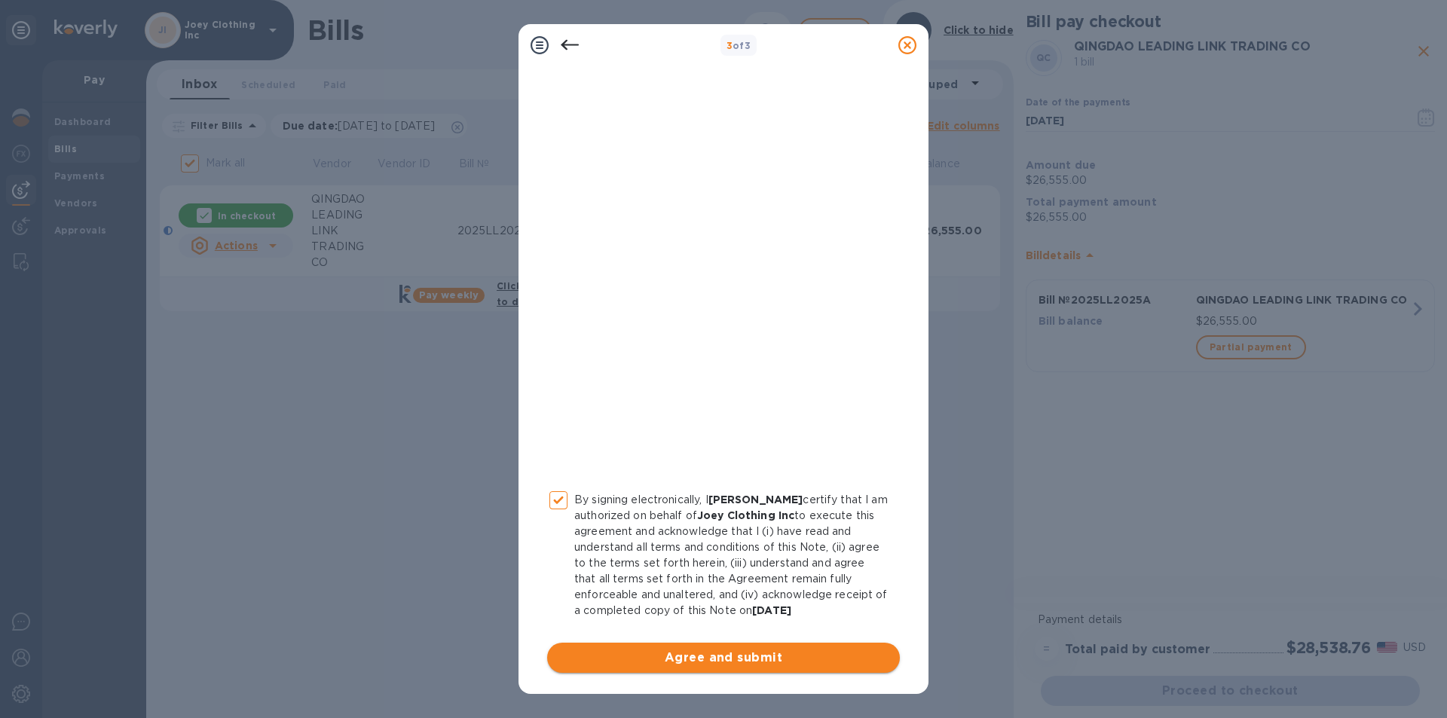
click at [737, 662] on span "Agree and submit" at bounding box center [723, 658] width 329 height 18
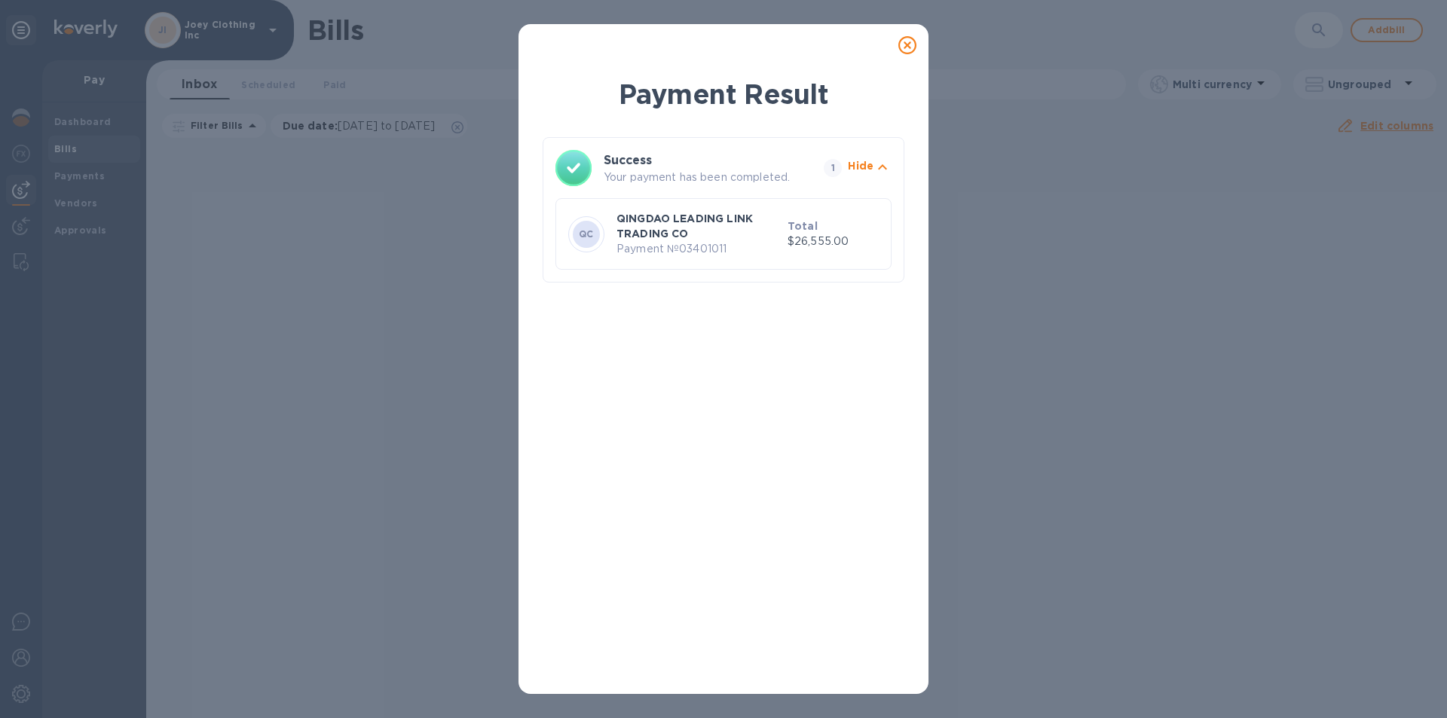
click at [363, 356] on div "Payment Result Success Your payment has been completed. 1 Hide QC QINGDAO LEADI…" at bounding box center [723, 359] width 1447 height 718
click at [907, 47] on icon at bounding box center [907, 45] width 18 height 18
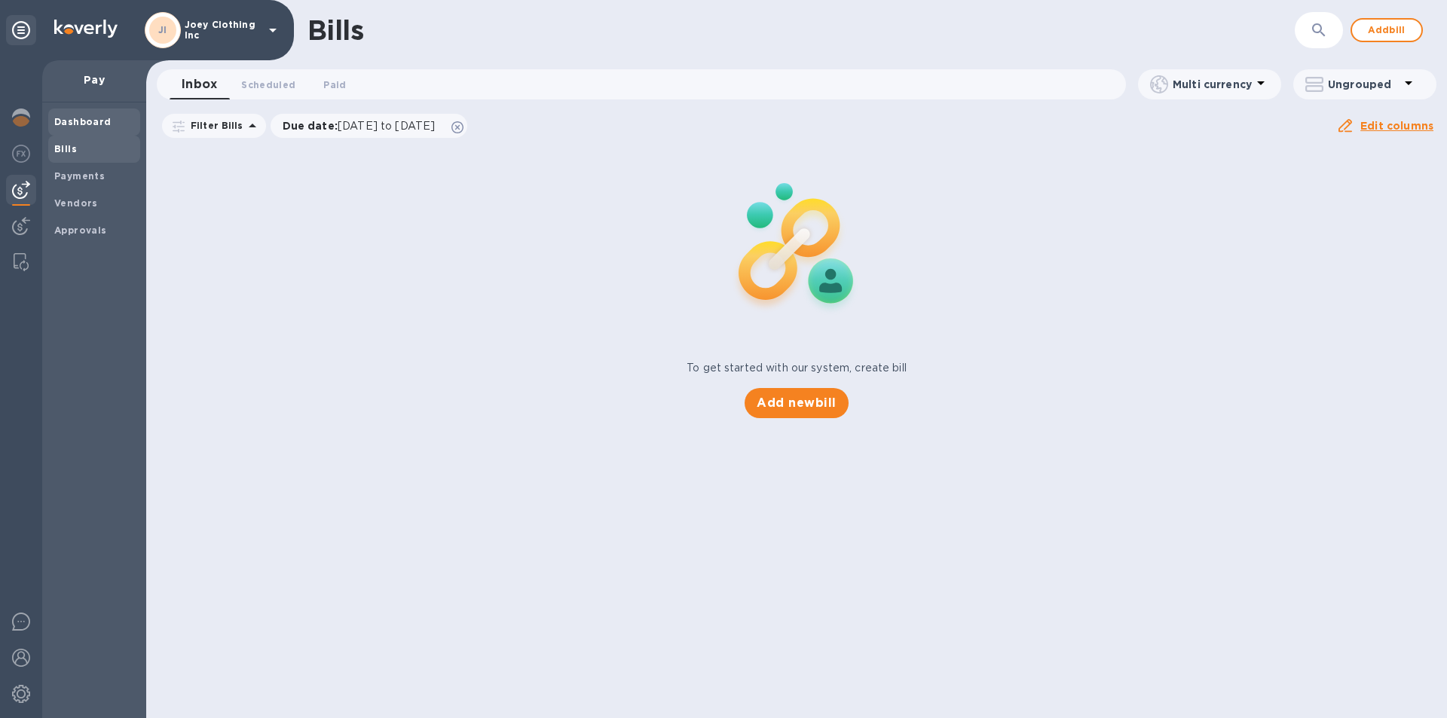
click at [99, 115] on span "Dashboard" at bounding box center [82, 122] width 57 height 15
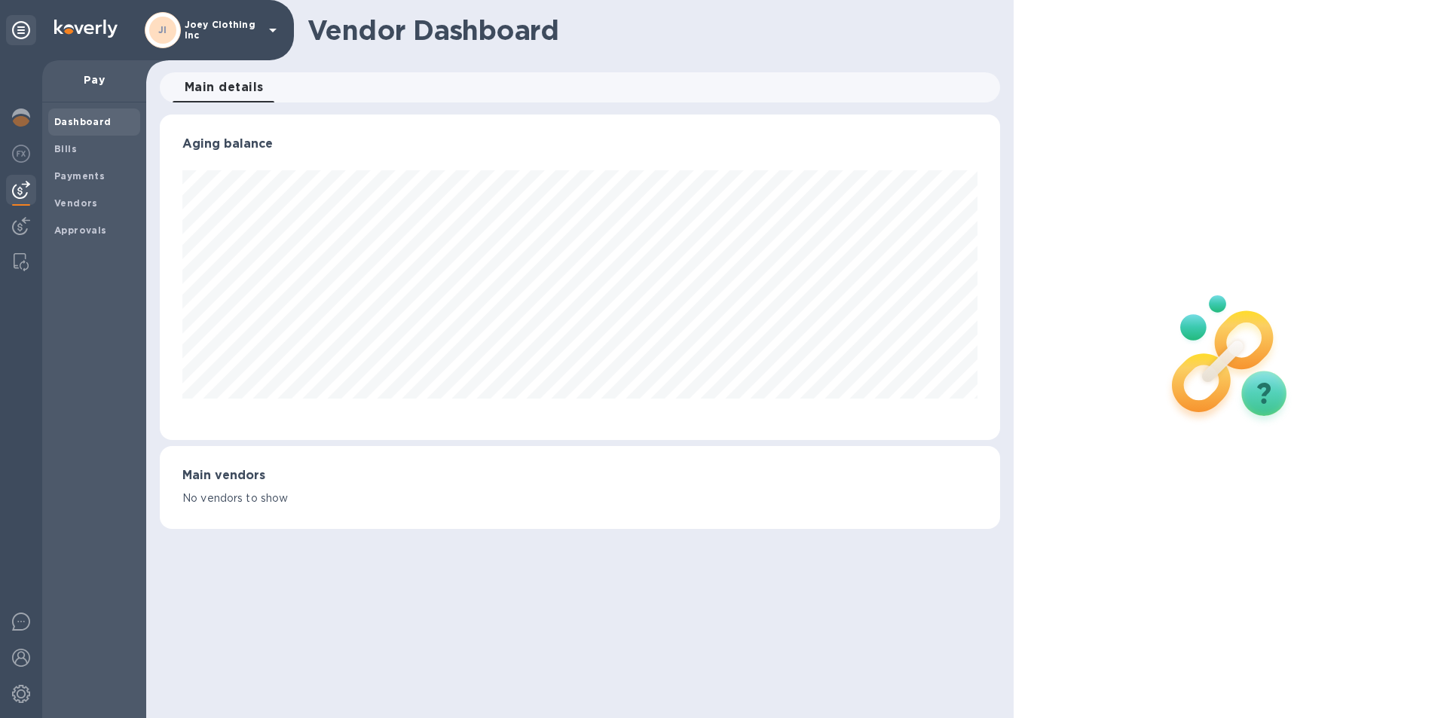
scroll to position [326, 840]
click at [69, 122] on b "Dashboard" at bounding box center [82, 121] width 57 height 11
click at [22, 104] on div at bounding box center [21, 118] width 30 height 33
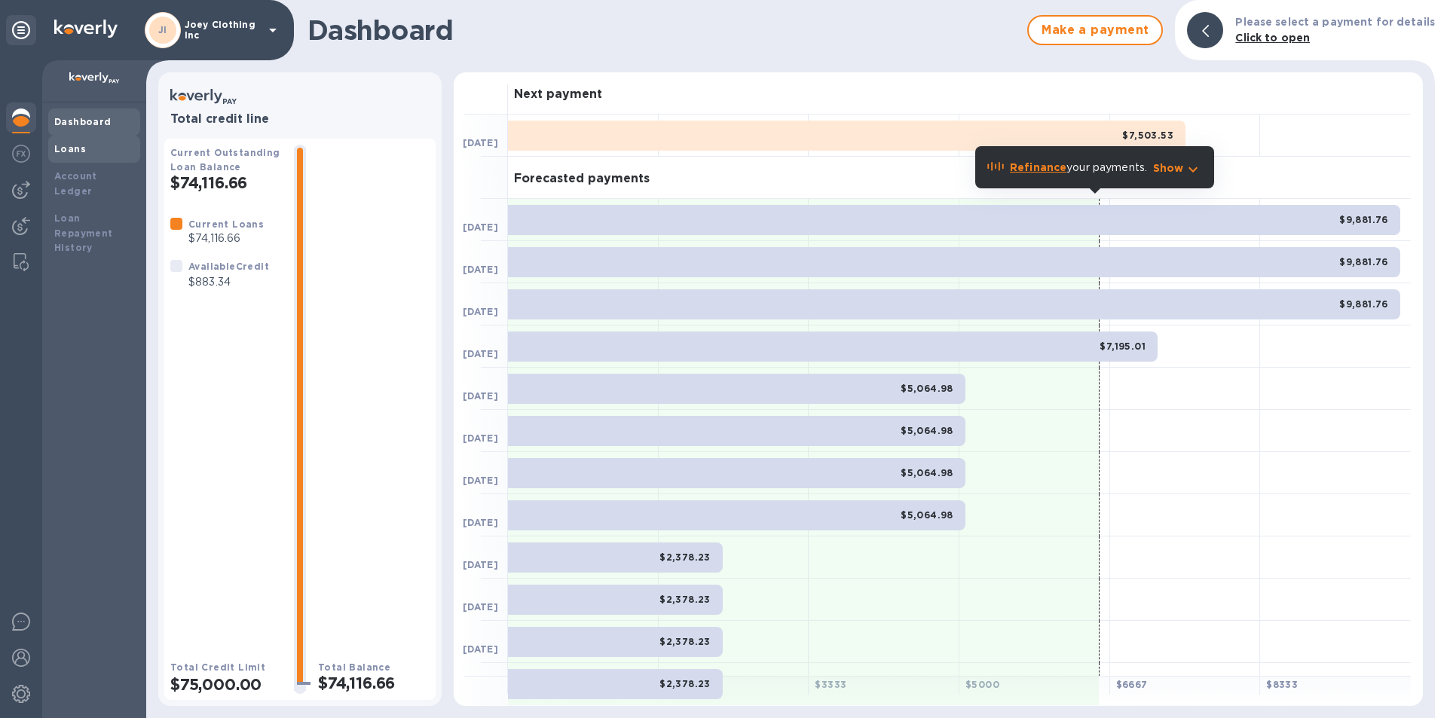
click at [77, 148] on b "Loans" at bounding box center [70, 148] width 32 height 11
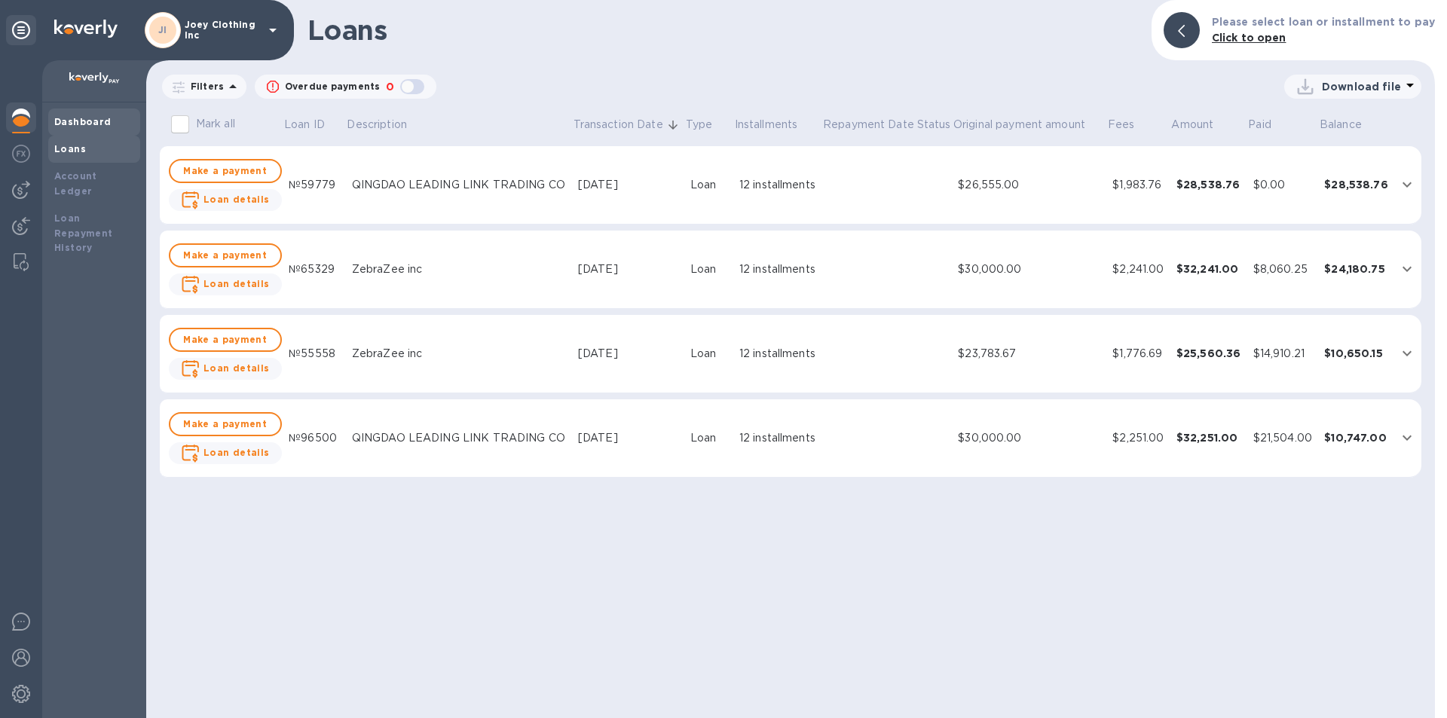
click at [78, 127] on div "Dashboard" at bounding box center [94, 122] width 80 height 15
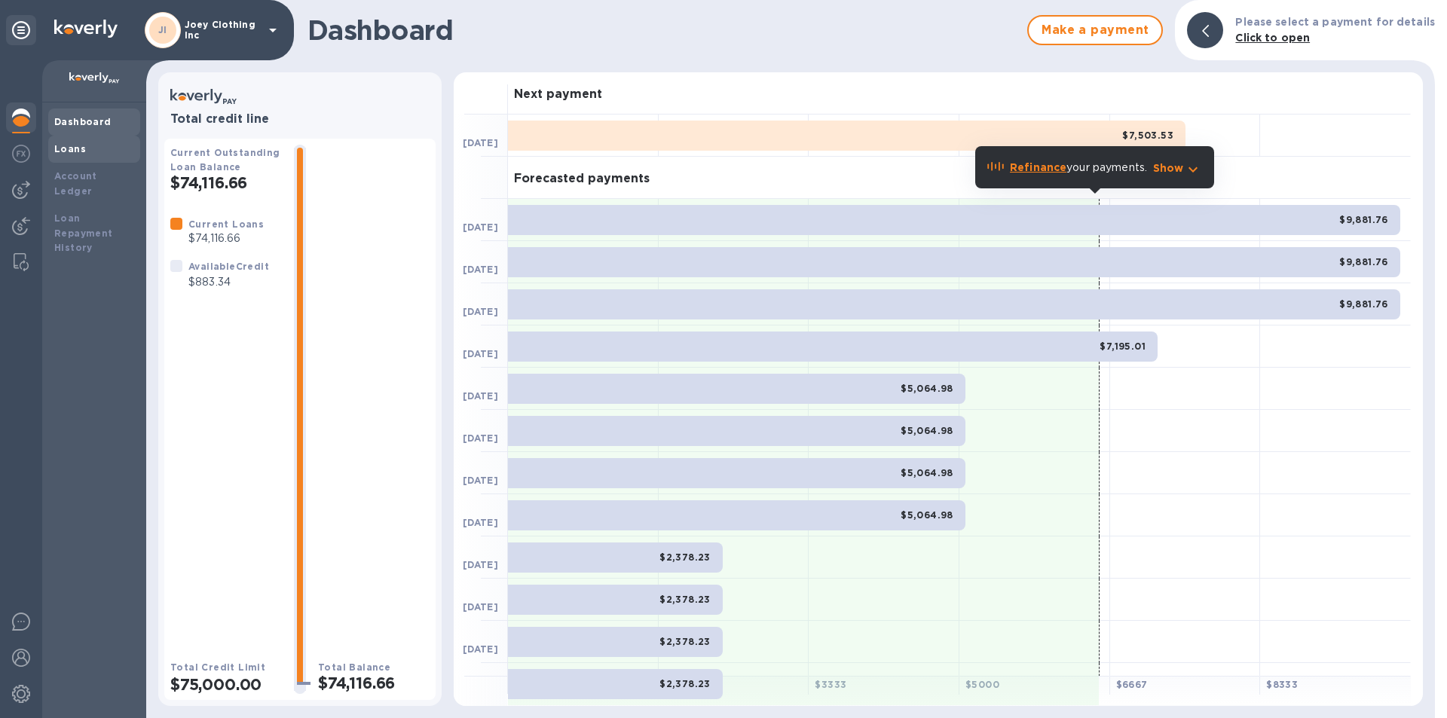
click at [78, 147] on b "Loans" at bounding box center [70, 148] width 32 height 11
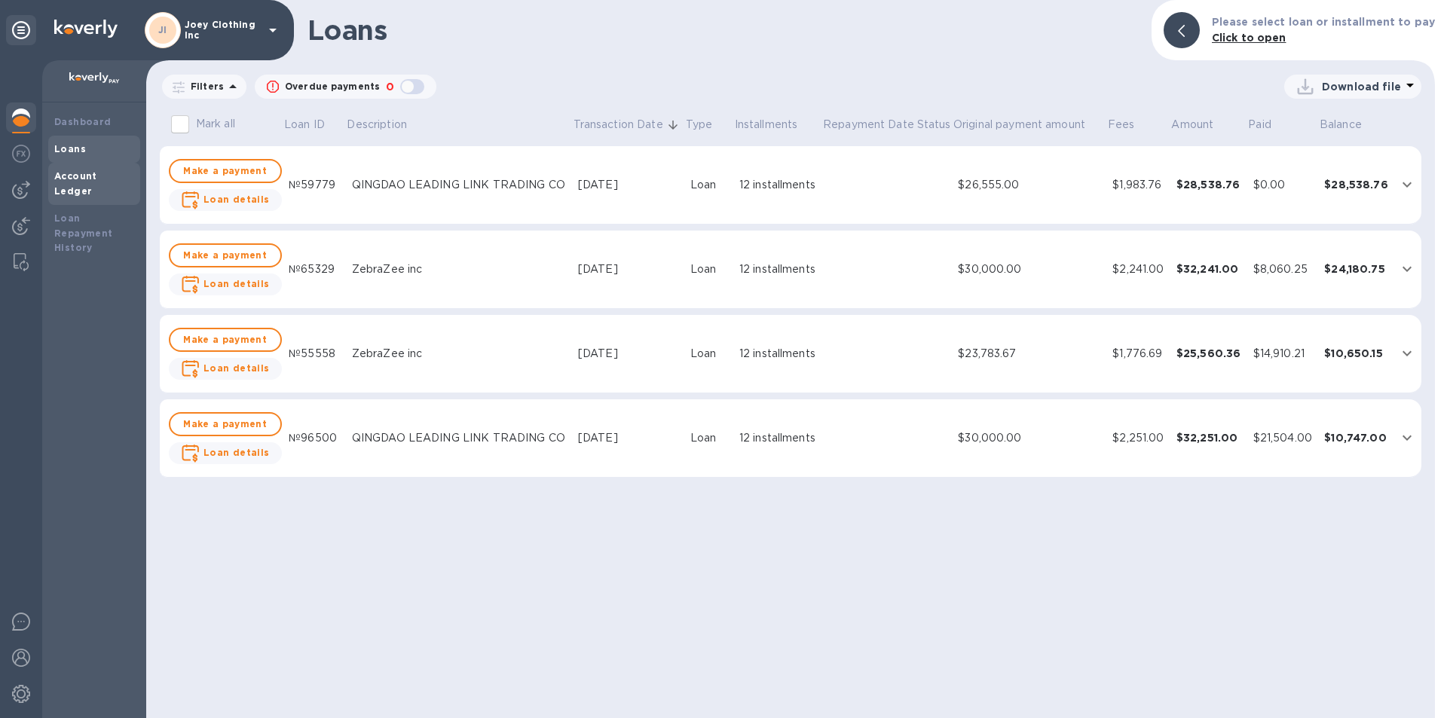
click at [90, 181] on b "Account Ledger" at bounding box center [75, 183] width 43 height 26
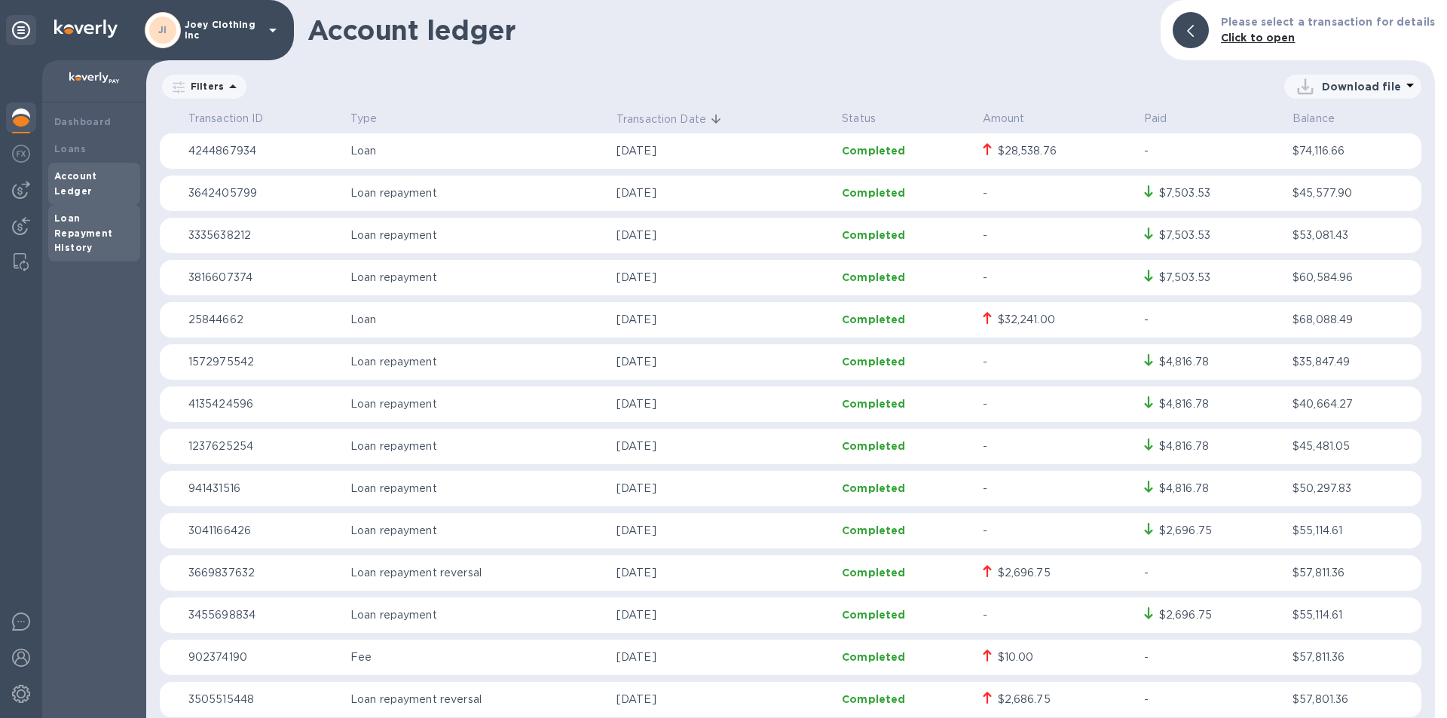
click at [101, 211] on div "Loan Repayment History" at bounding box center [94, 233] width 80 height 45
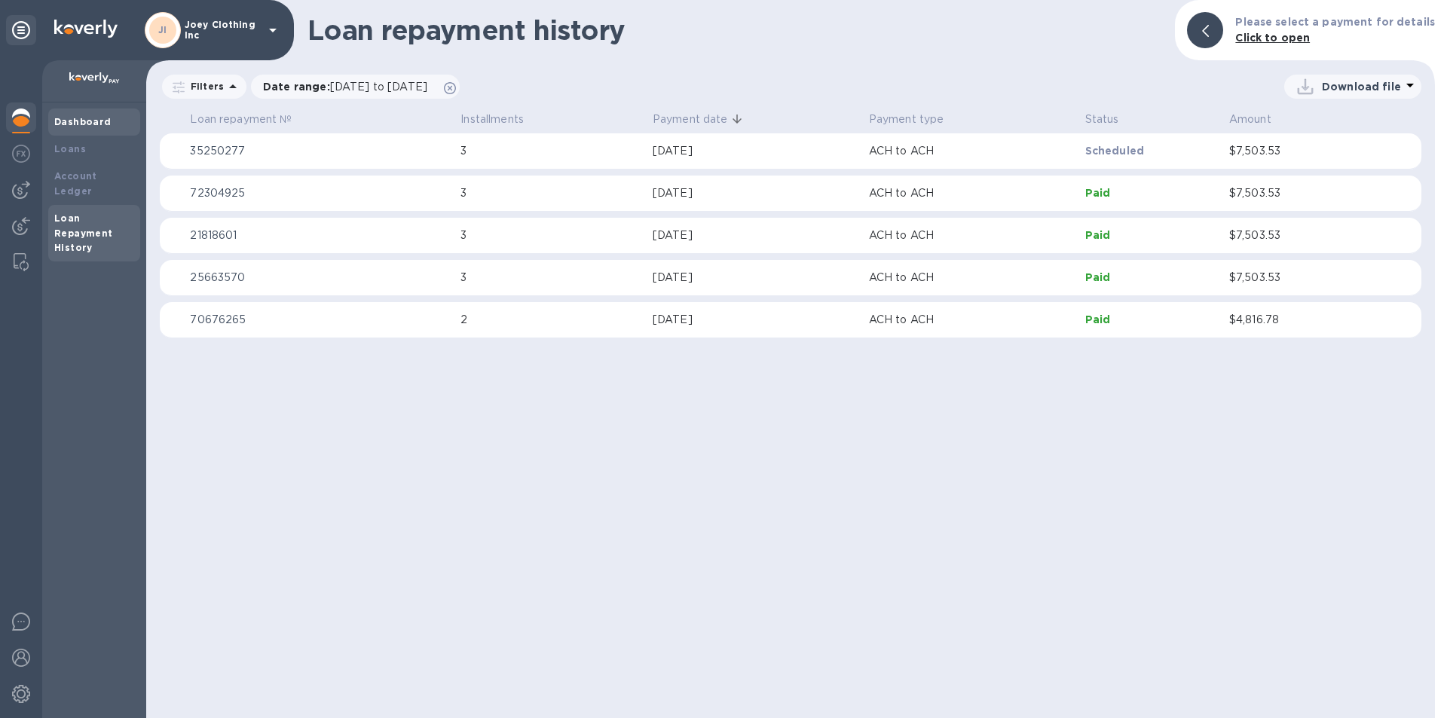
click at [104, 129] on div "Dashboard" at bounding box center [94, 122] width 80 height 15
